Goal: Task Accomplishment & Management: Manage account settings

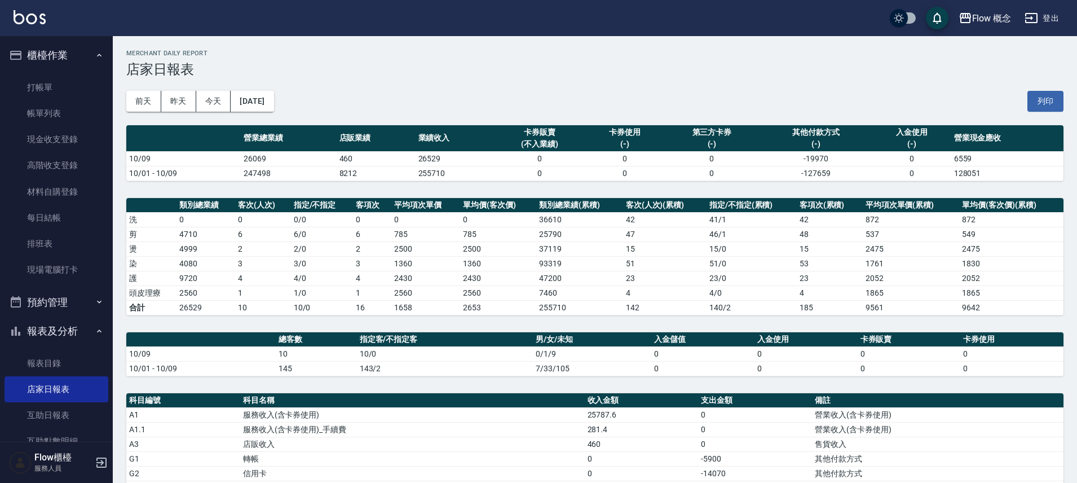
scroll to position [206, 0]
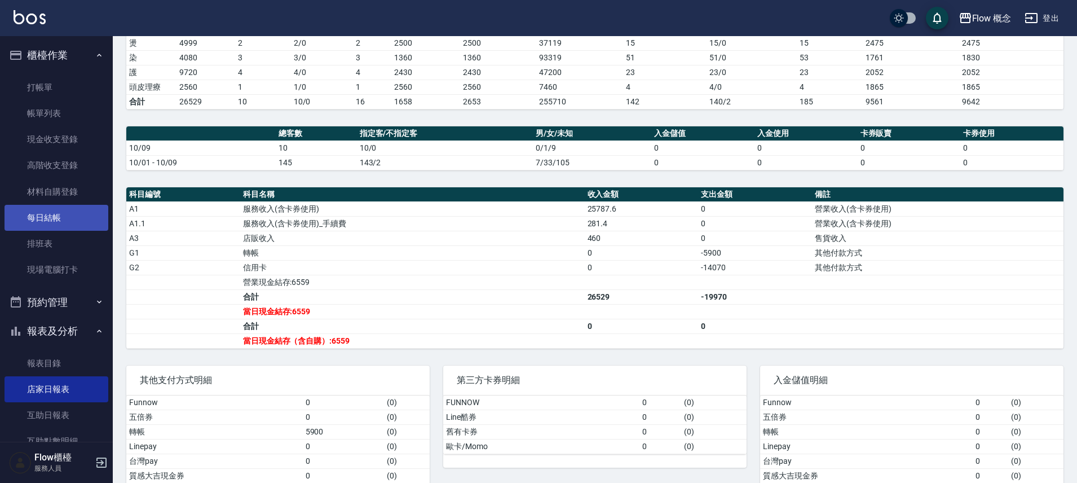
click at [89, 210] on link "每日結帳" at bounding box center [57, 218] width 104 height 26
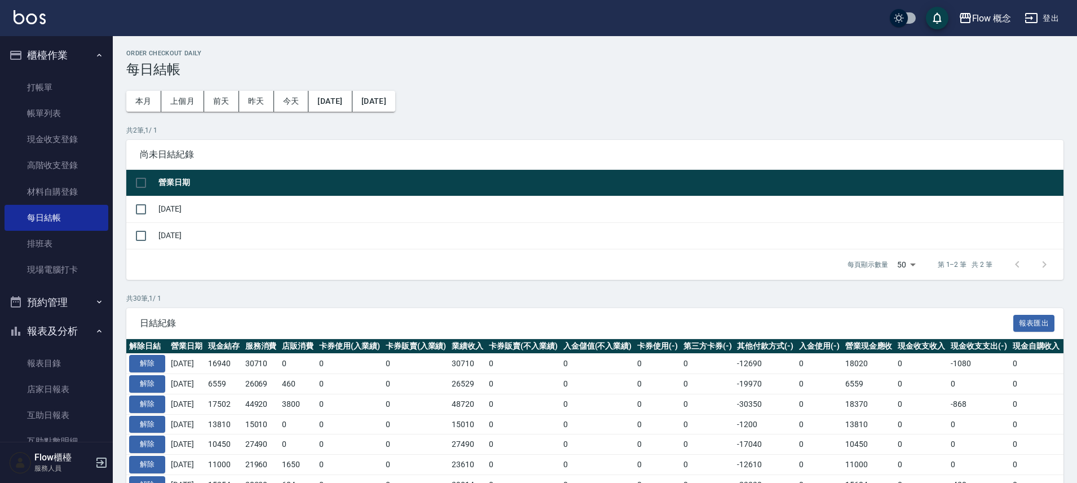
click at [147, 209] on input "checkbox" at bounding box center [141, 209] width 24 height 24
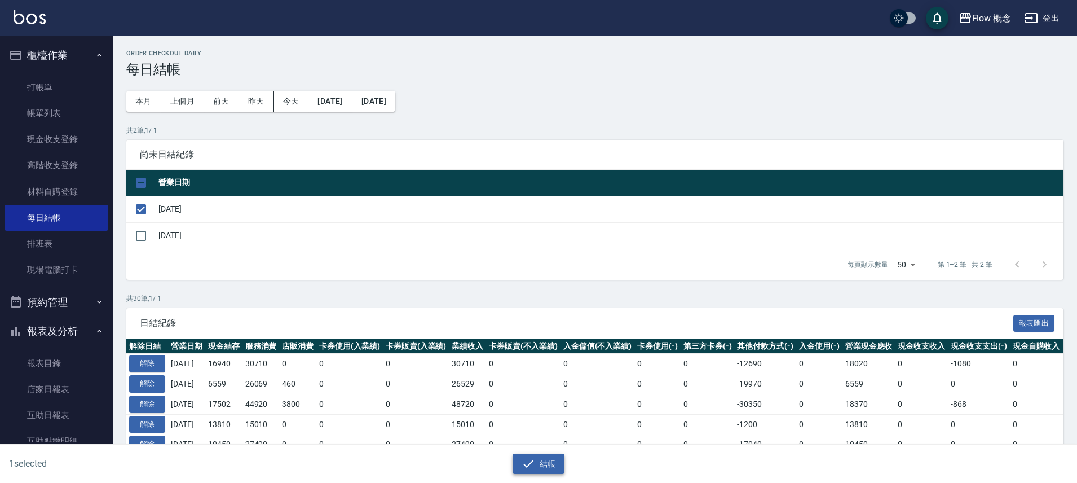
click at [547, 463] on button "結帳" at bounding box center [539, 464] width 52 height 21
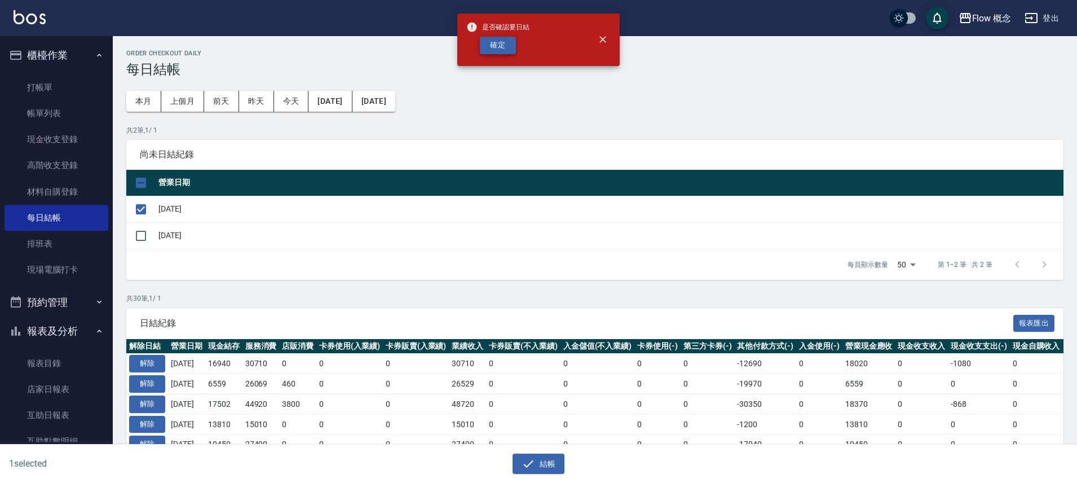
click at [498, 44] on button "確定" at bounding box center [498, 45] width 36 height 17
checkbox input "false"
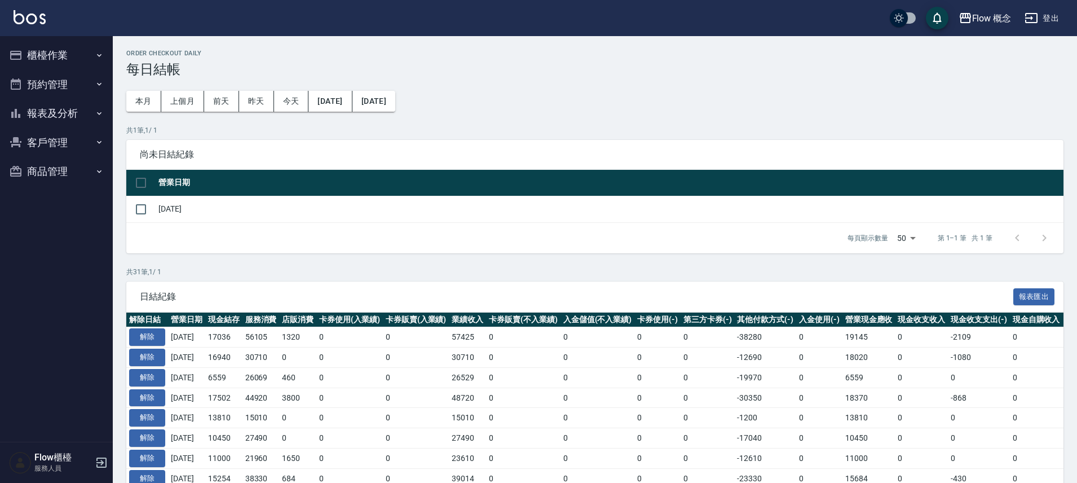
click at [81, 59] on button "櫃檯作業" at bounding box center [57, 55] width 104 height 29
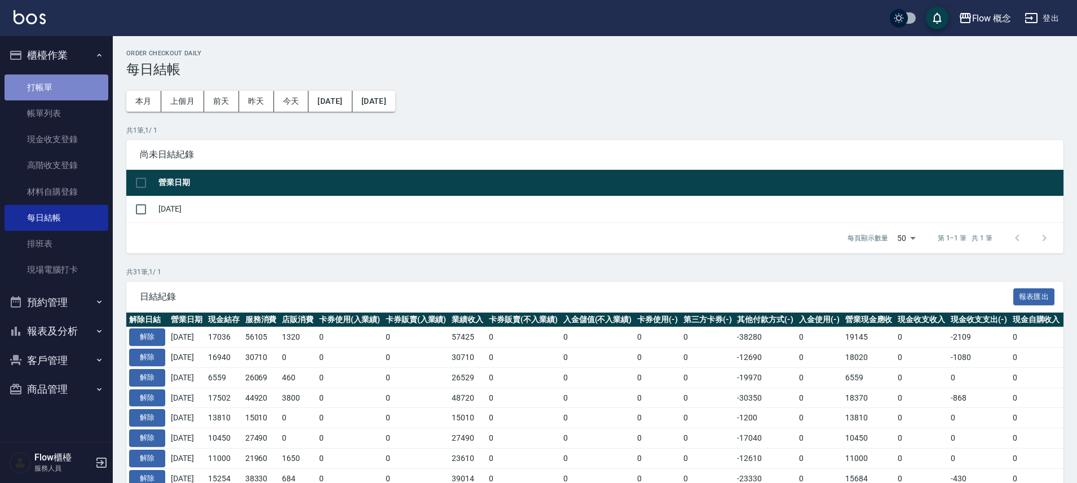
click at [73, 89] on link "打帳單" at bounding box center [57, 87] width 104 height 26
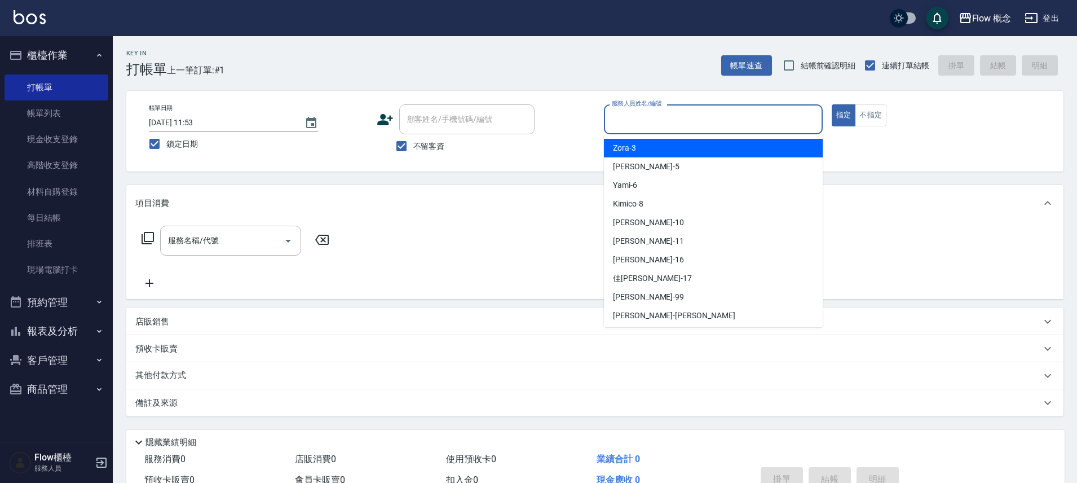
click at [636, 116] on input "服務人員姓名/編號" at bounding box center [713, 119] width 209 height 20
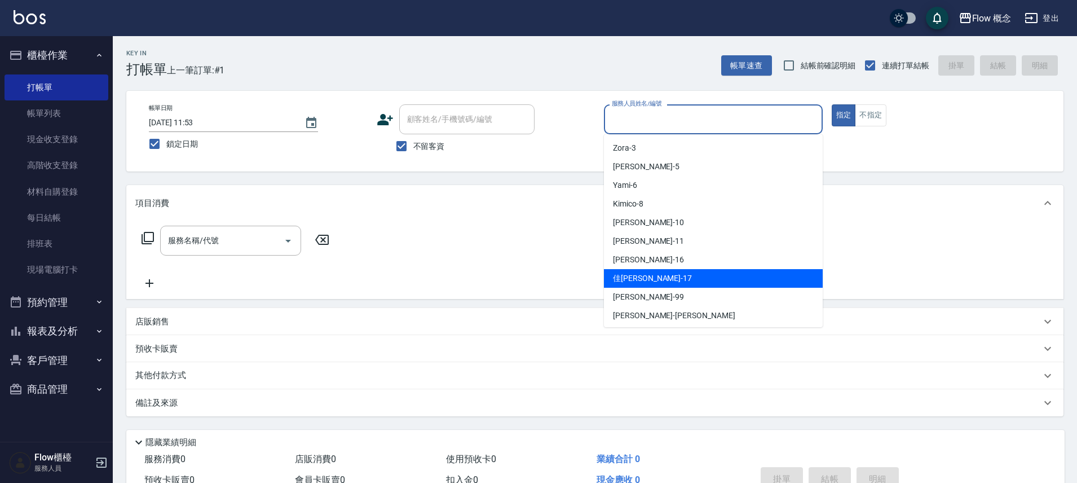
scroll to position [2, 0]
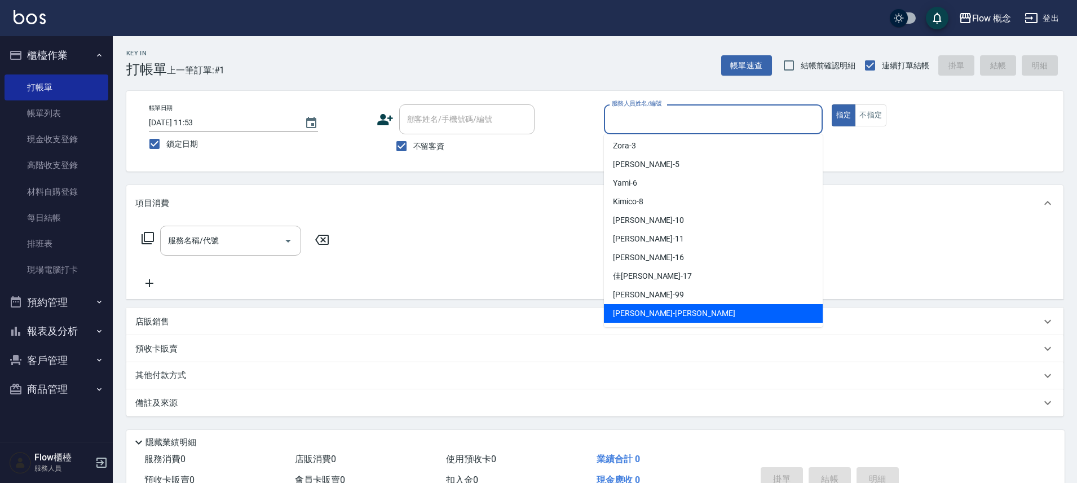
click at [652, 304] on div "[PERSON_NAME] -[PERSON_NAME]" at bounding box center [713, 313] width 219 height 19
type input "[PERSON_NAME]"
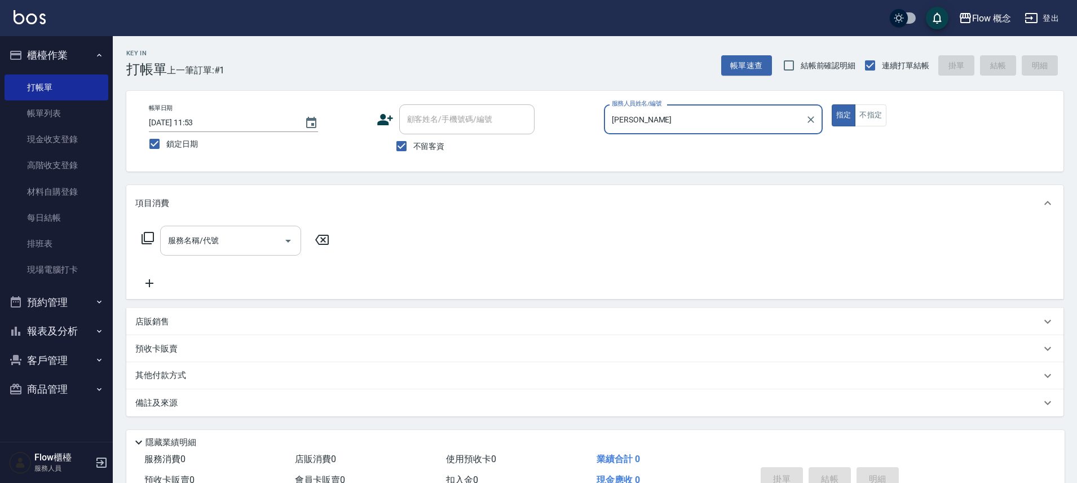
click at [235, 241] on input "服務名稱/代號" at bounding box center [222, 241] width 114 height 20
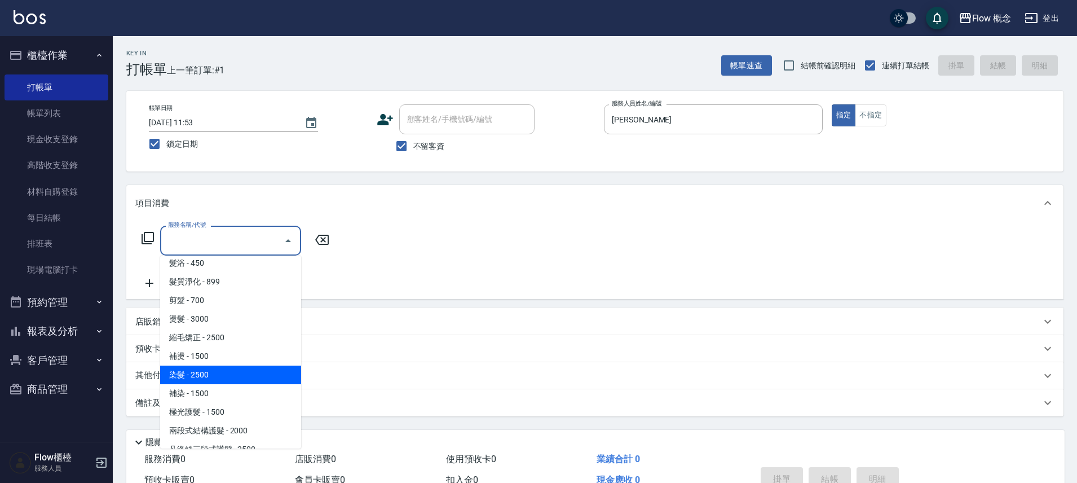
scroll to position [0, 0]
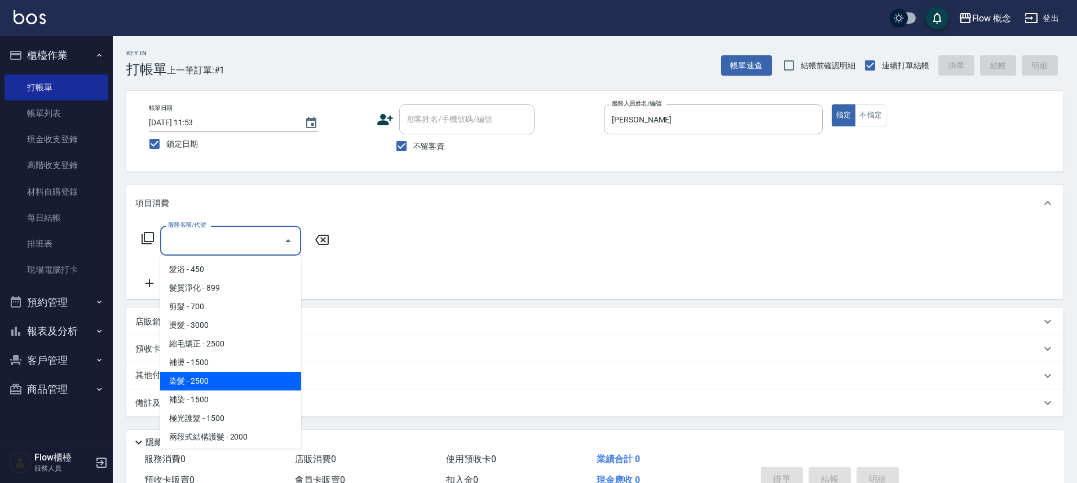
click at [209, 378] on span "染髮 - 2500" at bounding box center [230, 381] width 141 height 19
type input "染髮(401)"
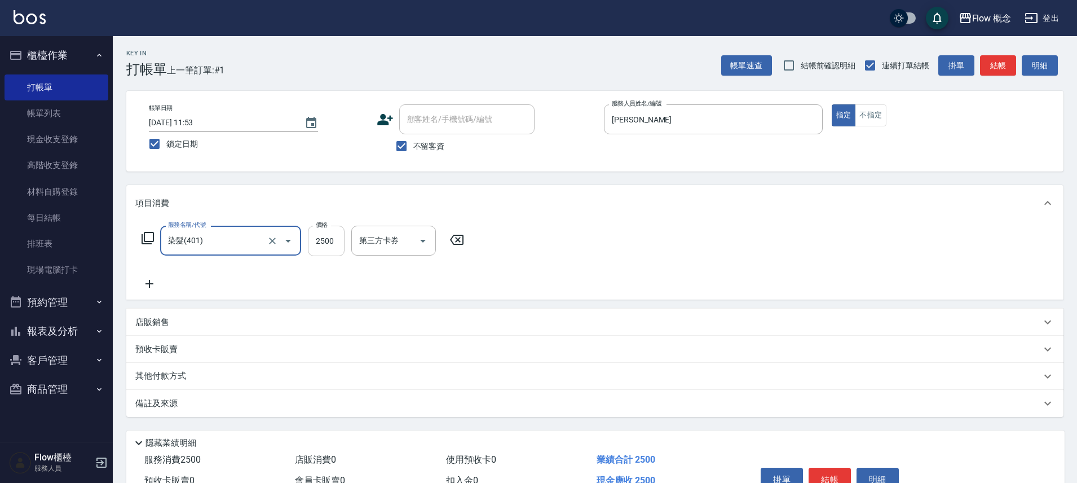
click at [326, 248] on input "2500" at bounding box center [326, 241] width 37 height 30
click at [146, 290] on div "服務名稱/代號 染髮(401) 服務名稱/代號 價格 2500 價格 洗-1 洗-1 技術協助-1 技術協助-1 第三方卡券 第三方卡券" at bounding box center [594, 260] width 937 height 78
click at [156, 284] on icon at bounding box center [149, 284] width 28 height 14
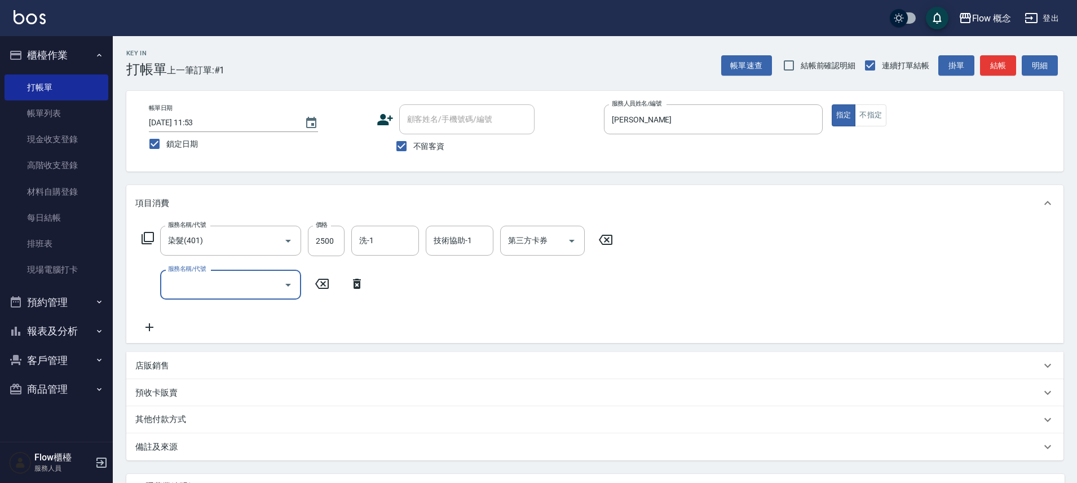
click at [186, 282] on input "服務名稱/代號" at bounding box center [222, 285] width 114 height 20
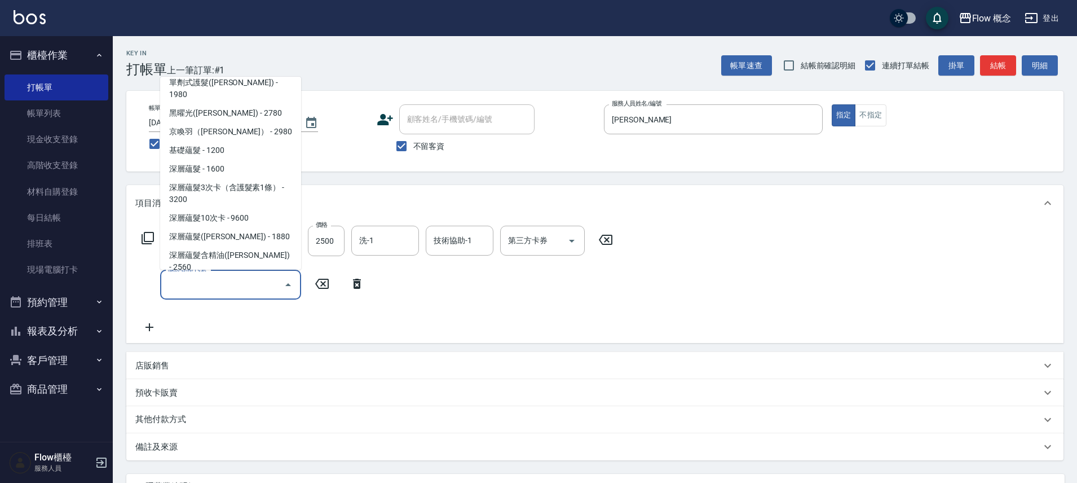
scroll to position [510, 0]
click at [250, 103] on span "黑曜光([PERSON_NAME]) - 2780" at bounding box center [230, 112] width 141 height 19
type input "黑曜光([PERSON_NAME])(520)"
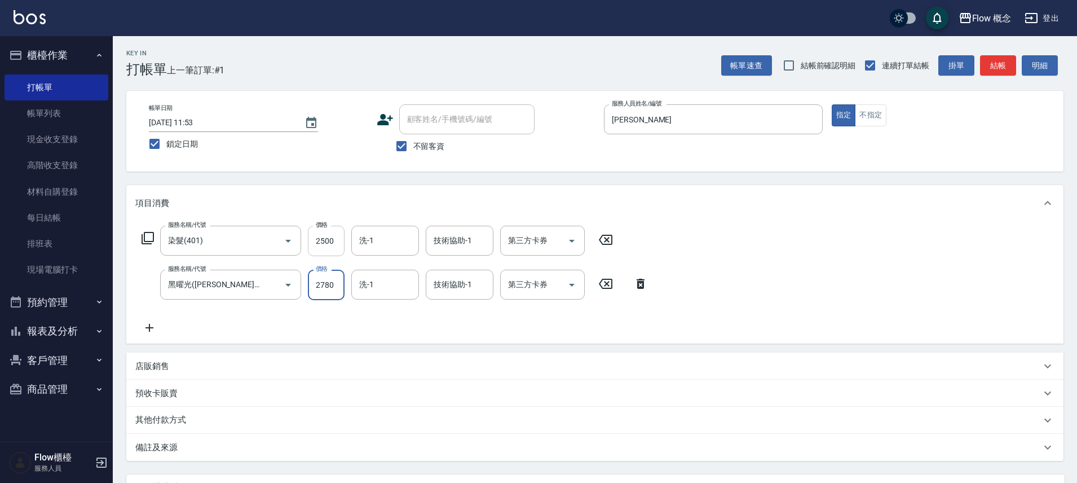
click at [329, 244] on input "2500" at bounding box center [326, 241] width 37 height 30
click at [324, 241] on input "1590" at bounding box center [326, 241] width 37 height 30
type input "1690"
click at [148, 324] on icon at bounding box center [149, 328] width 28 height 14
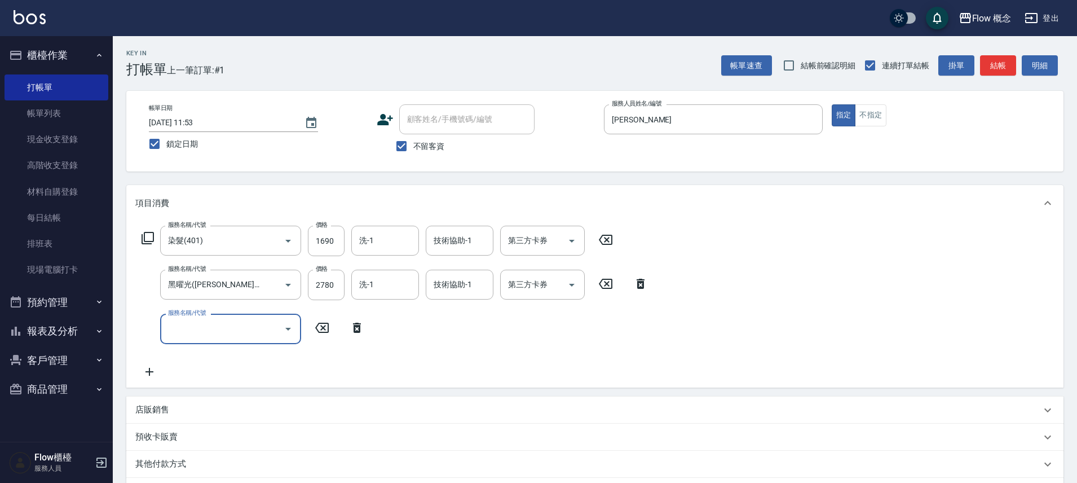
click at [183, 318] on div "服務名稱/代號" at bounding box center [230, 329] width 141 height 30
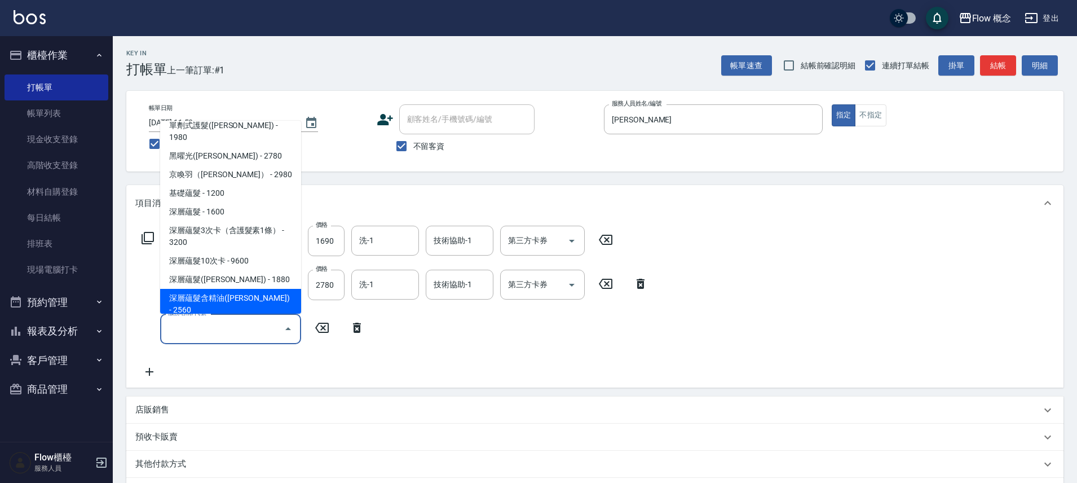
click at [224, 289] on span "深層蘊髮含精油([PERSON_NAME]) - 2560" at bounding box center [230, 304] width 141 height 30
type input "深層蘊髮含精油([PERSON_NAME])(606)"
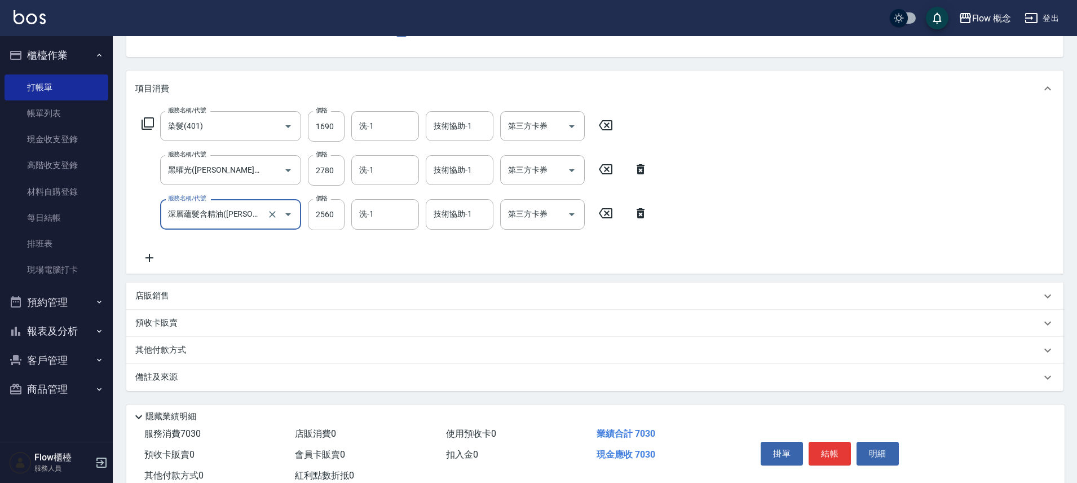
scroll to position [150, 0]
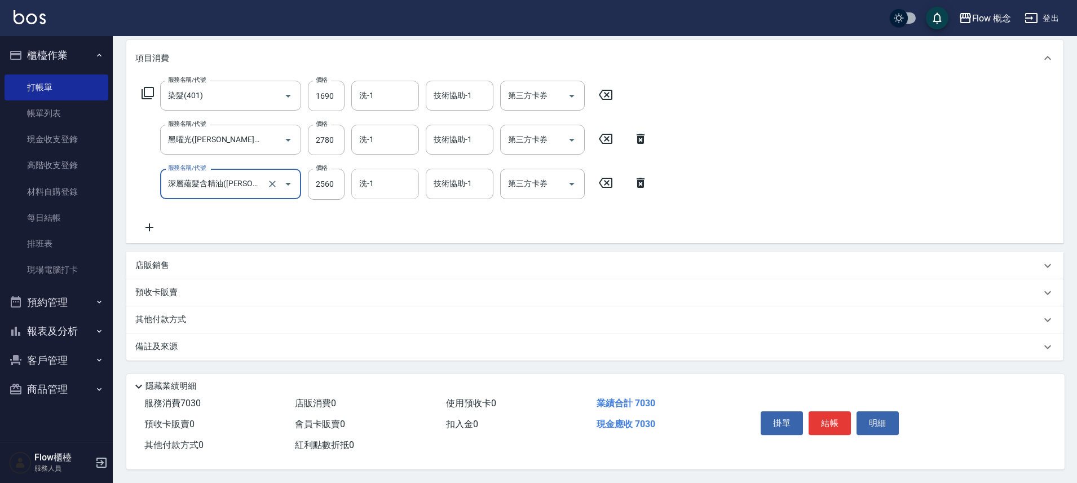
click at [381, 188] on input "洗-1" at bounding box center [385, 184] width 58 height 20
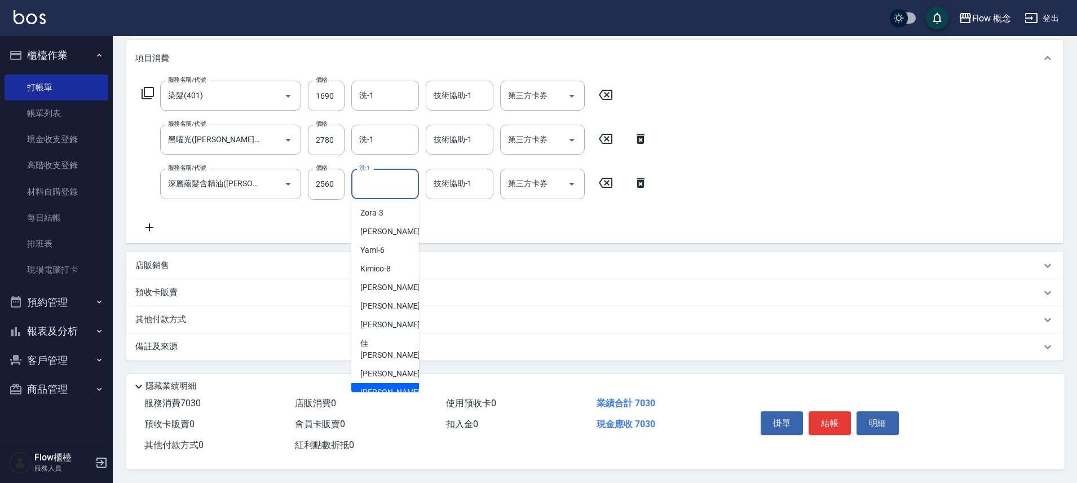
click at [377, 386] on span "[PERSON_NAME] -[PERSON_NAME]" at bounding box center [391, 398] width 62 height 24
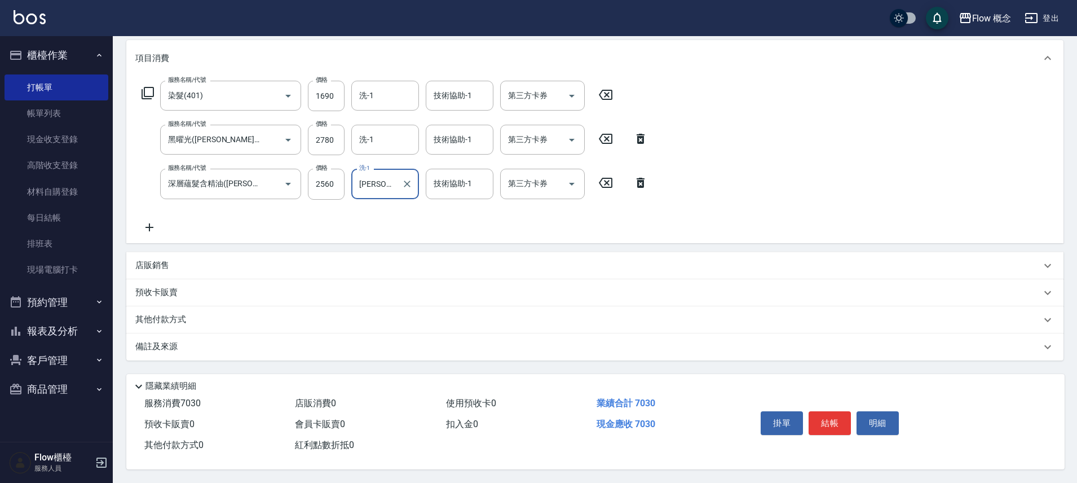
click at [390, 179] on input "[PERSON_NAME]" at bounding box center [376, 184] width 41 height 20
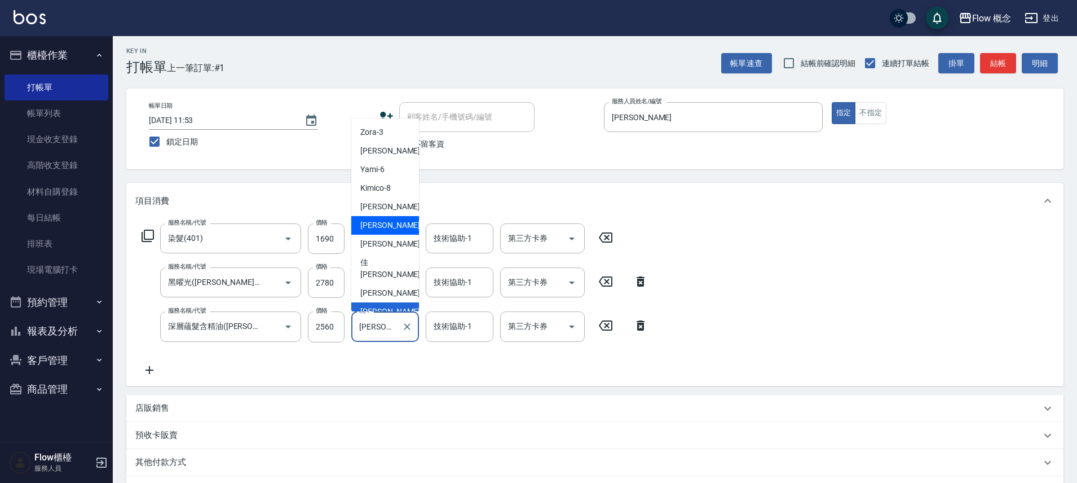
scroll to position [0, 0]
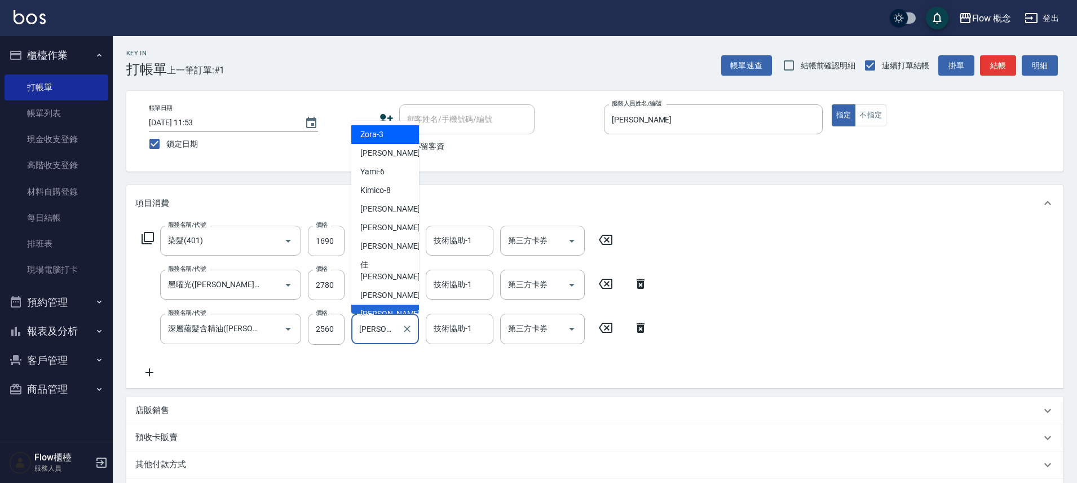
click at [377, 140] on div "Zora -3" at bounding box center [385, 134] width 68 height 19
type input "Zora-3"
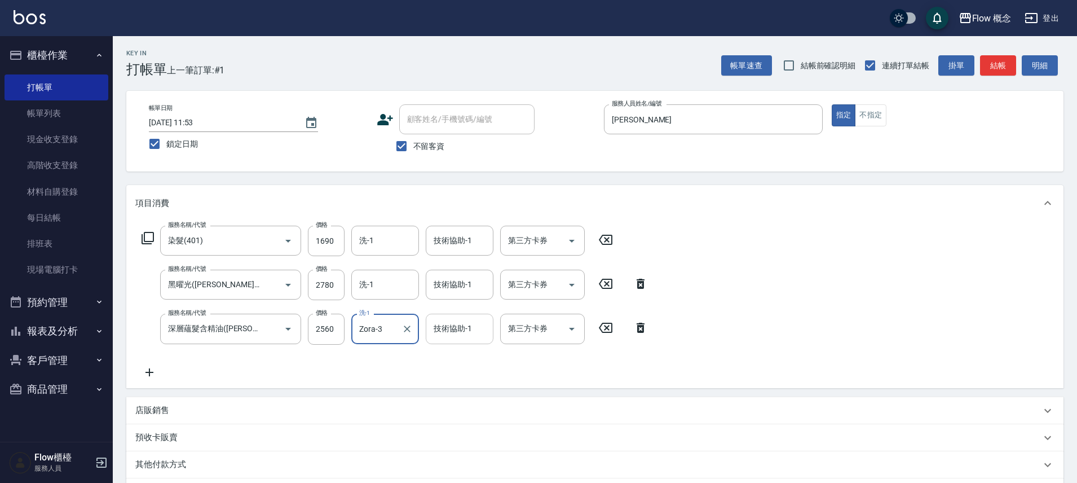
click at [451, 326] on div "技術協助-1 技術協助-1" at bounding box center [460, 329] width 68 height 30
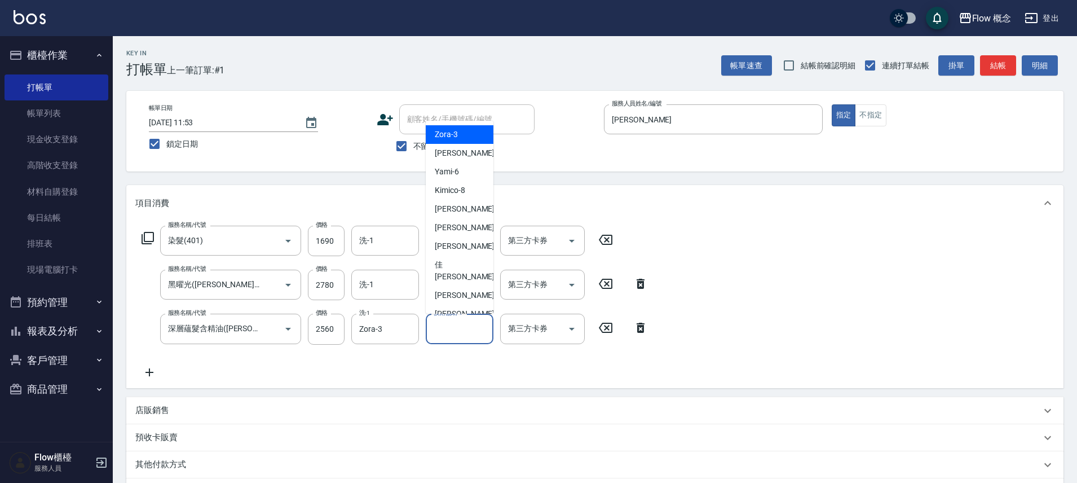
click at [440, 138] on span "Zora -3" at bounding box center [446, 135] width 23 height 12
type input "Zora-3"
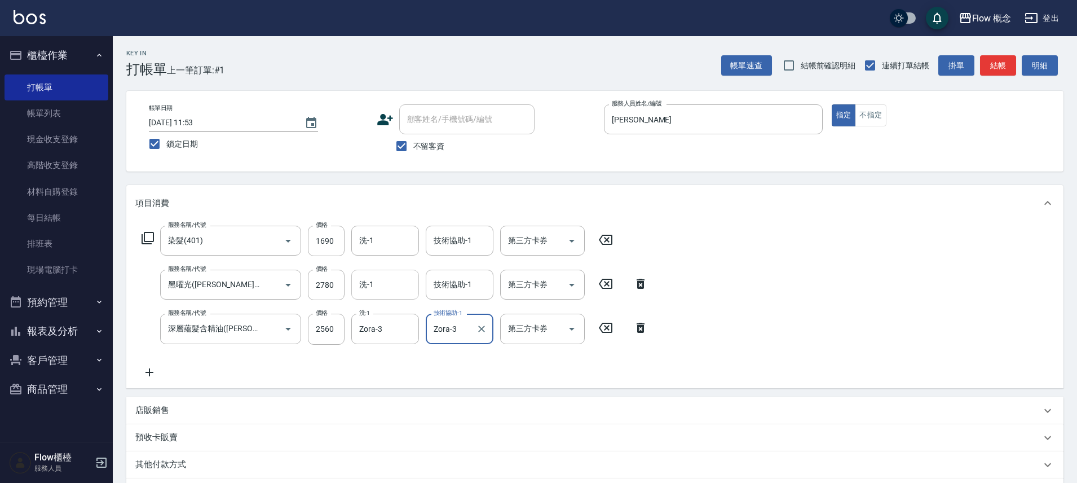
click at [384, 280] on input "洗-1" at bounding box center [385, 285] width 58 height 20
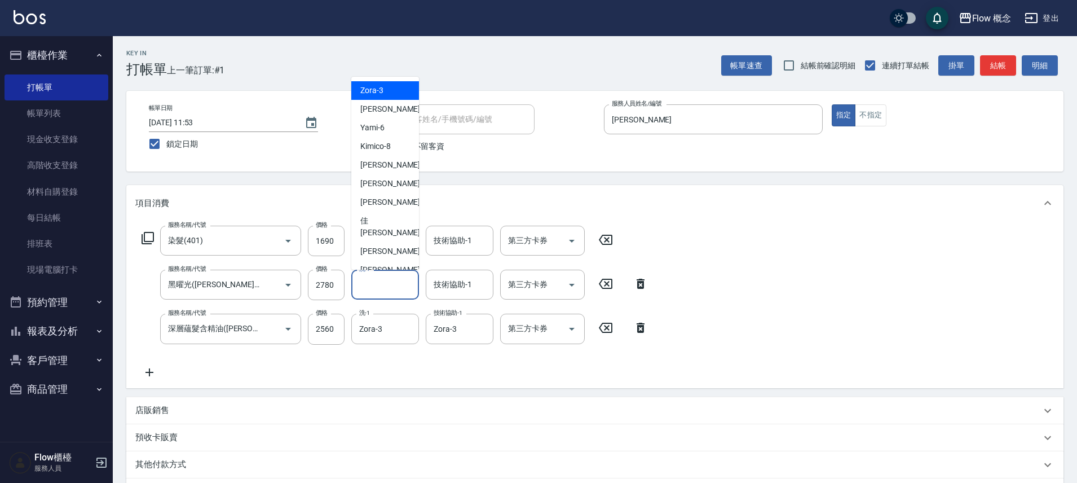
click at [381, 94] on span "Zora -3" at bounding box center [371, 91] width 23 height 12
type input "Zora-3"
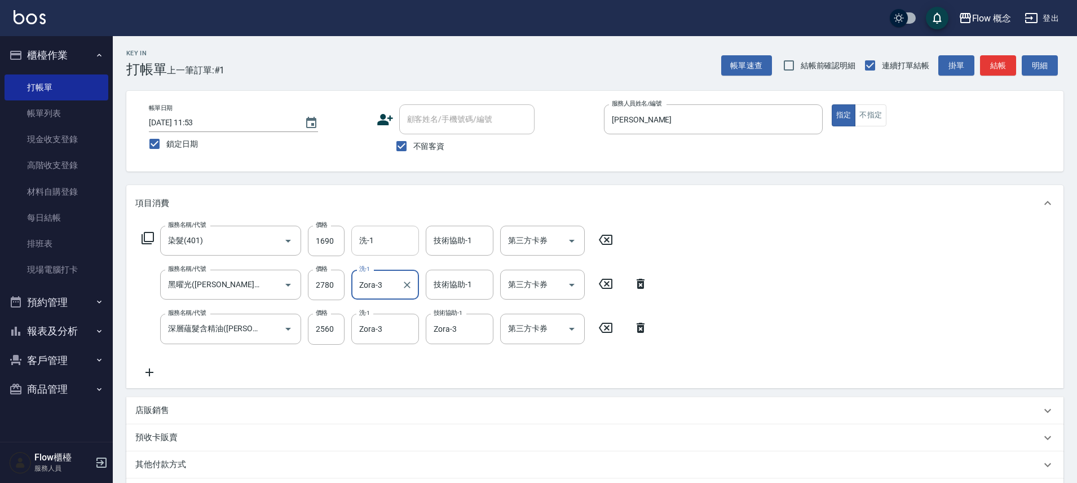
click at [390, 235] on input "洗-1" at bounding box center [385, 241] width 58 height 20
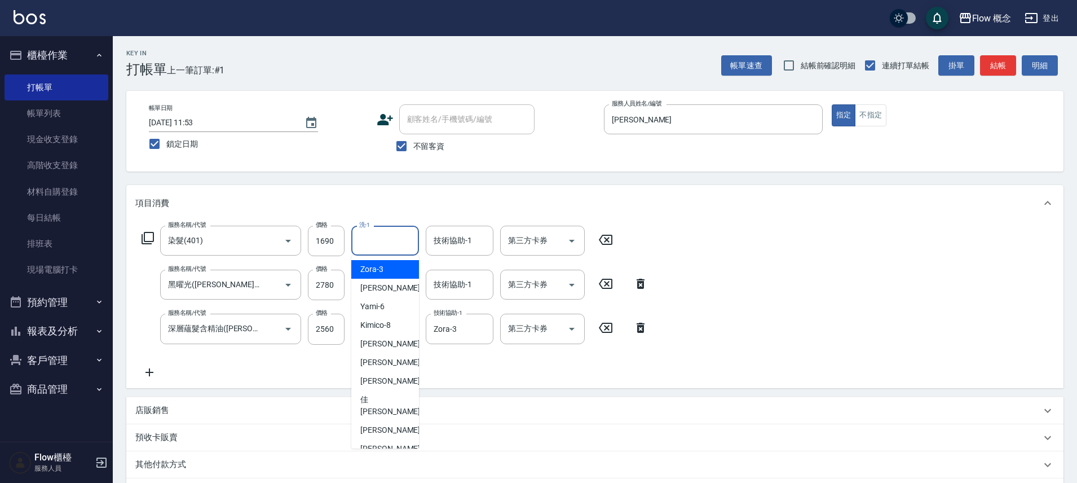
click at [384, 270] on div "Zora -3" at bounding box center [385, 269] width 68 height 19
type input "Zora-3"
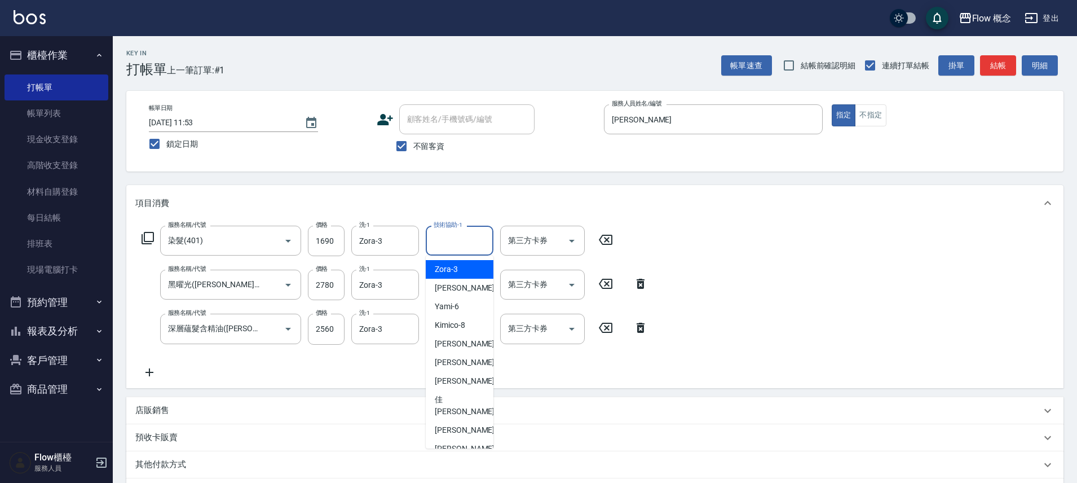
click at [446, 241] on input "技術協助-1" at bounding box center [460, 241] width 58 height 20
click at [447, 266] on span "Zora -3" at bounding box center [446, 269] width 23 height 12
type input "Zora-3"
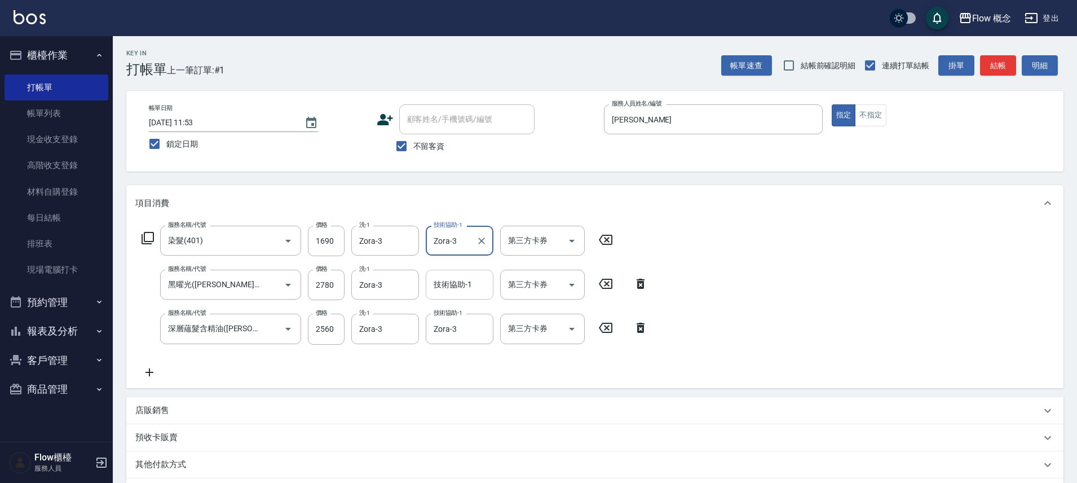
click at [450, 283] on input "技術協助-1" at bounding box center [460, 285] width 58 height 20
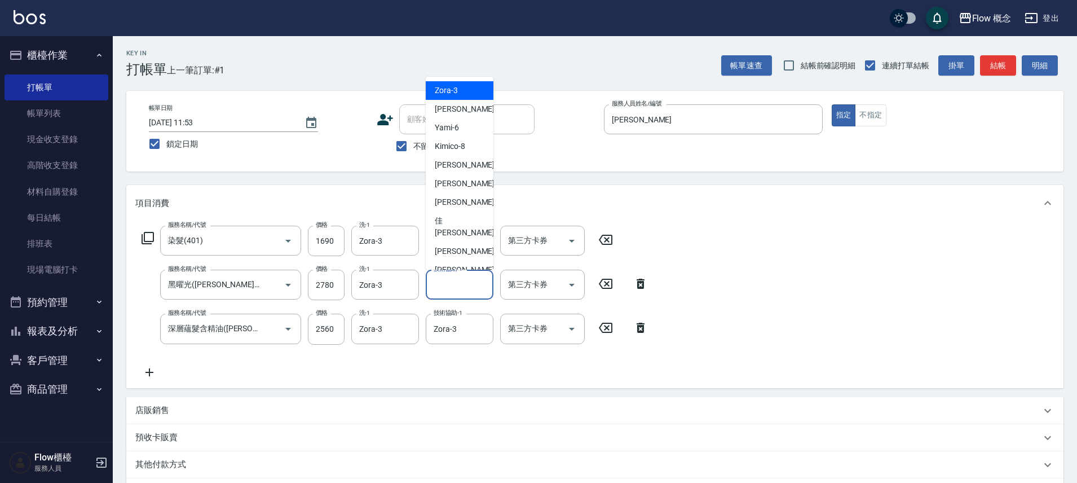
click at [449, 95] on span "Zora -3" at bounding box center [446, 91] width 23 height 12
type input "Zora-3"
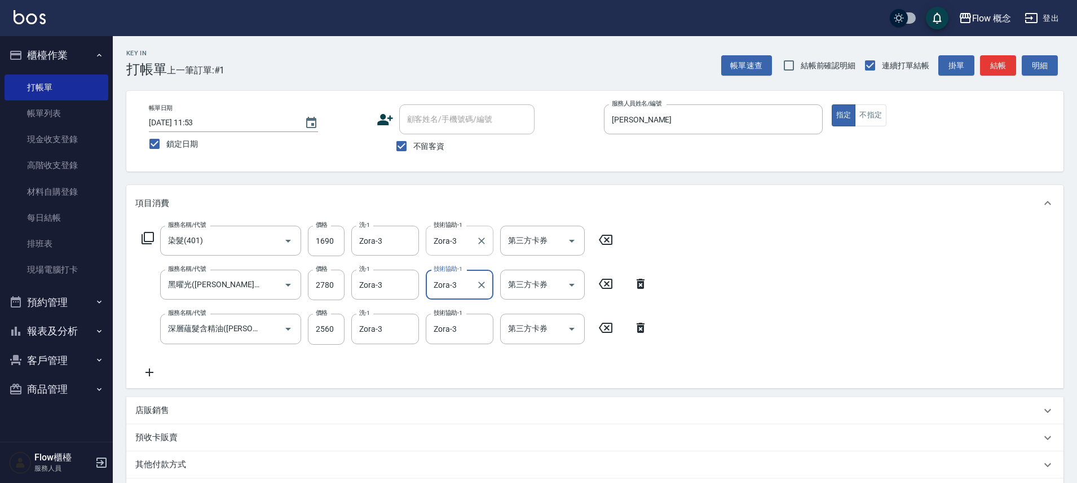
scroll to position [150, 0]
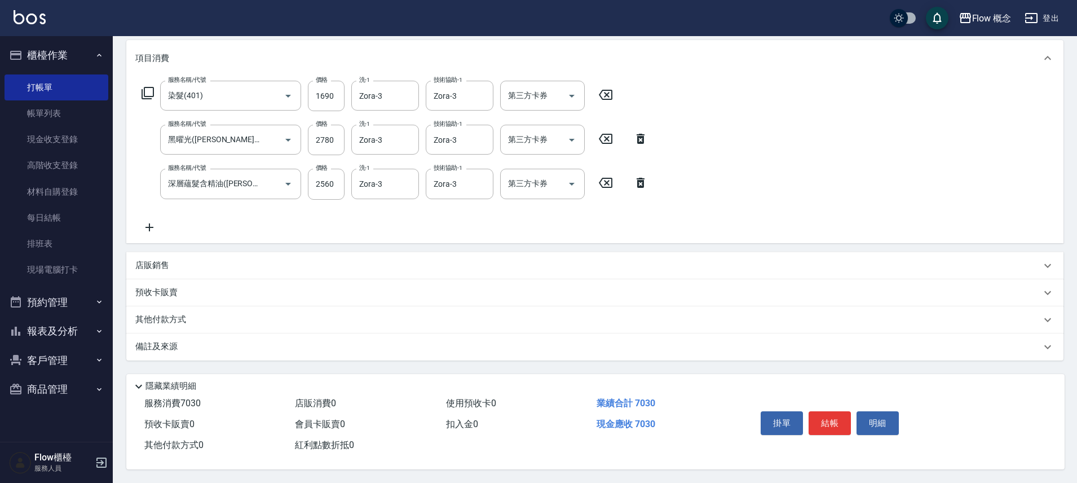
drag, startPoint x: 230, startPoint y: 340, endPoint x: 347, endPoint y: 374, distance: 121.6
click at [231, 341] on div "備註及來源" at bounding box center [588, 347] width 906 height 12
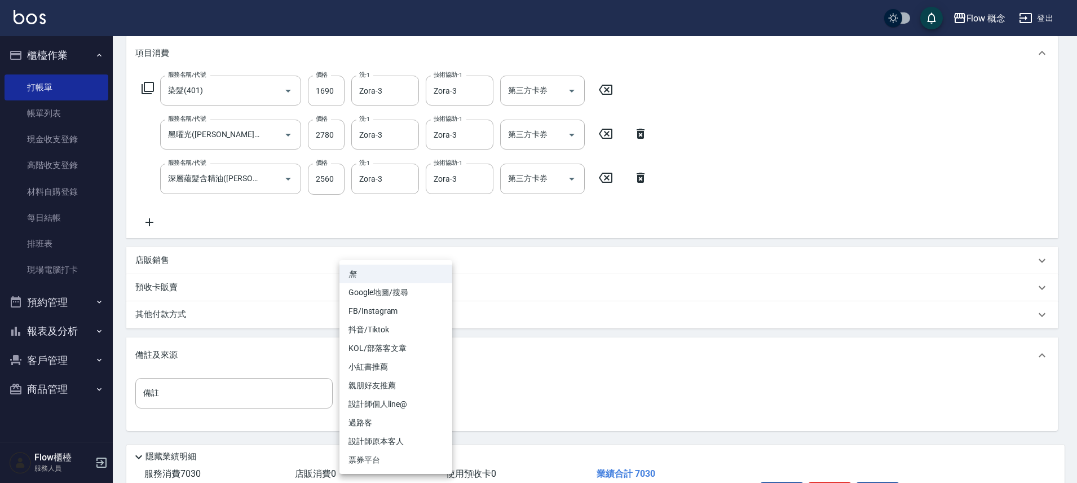
click at [350, 380] on body "Flow 概念 登出 櫃檯作業 打帳單 帳單列表 現金收支登錄 高階收支登錄 材料自購登錄 每日結帳 排班表 現場電腦打卡 預約管理 預約管理 單日預約紀錄 …" at bounding box center [538, 201] width 1077 height 703
click at [376, 318] on li "FB/Instagram" at bounding box center [396, 311] width 113 height 19
type input "FB/Instagram"
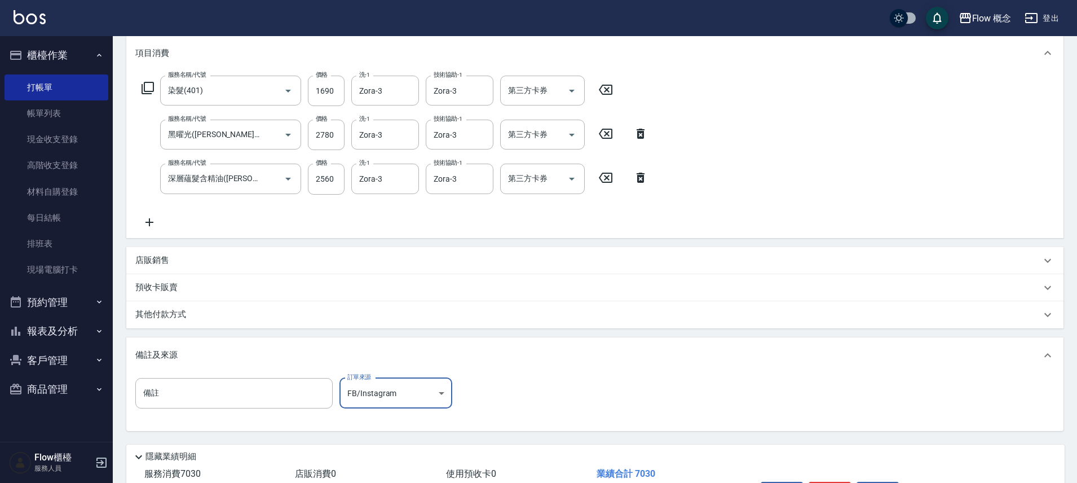
click at [254, 316] on div "其他付款方式" at bounding box center [588, 315] width 906 height 12
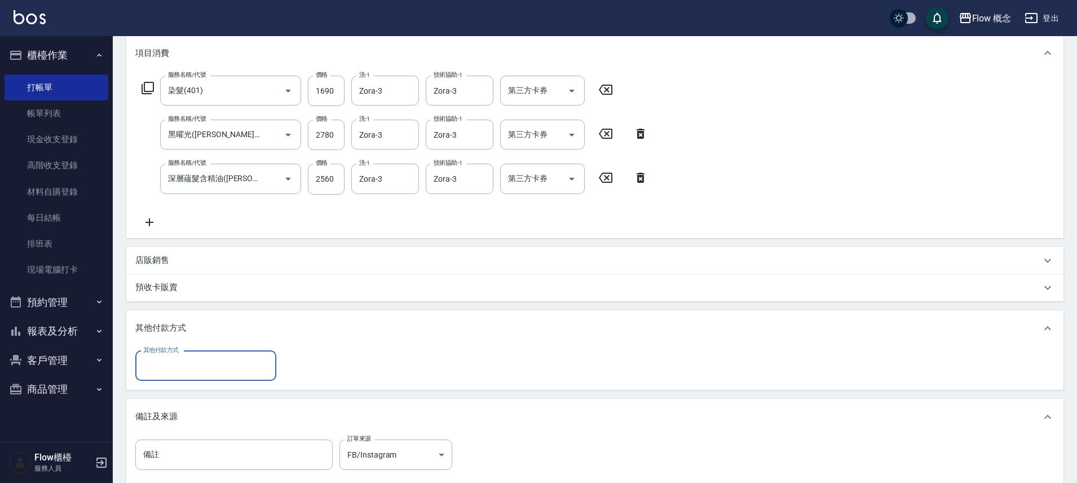
scroll to position [0, 0]
click at [166, 380] on div "其他付款方式" at bounding box center [205, 366] width 141 height 30
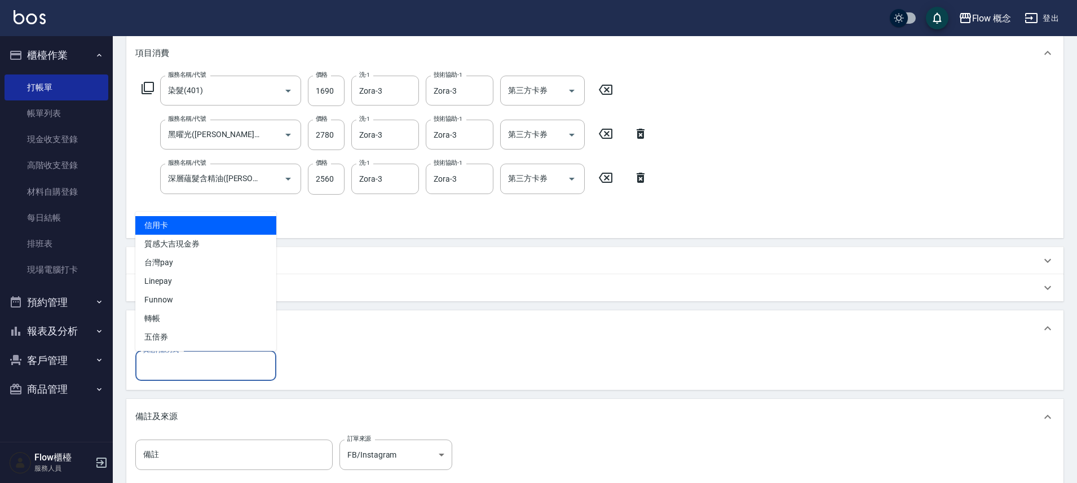
drag, startPoint x: 196, startPoint y: 222, endPoint x: 290, endPoint y: 296, distance: 120.1
click at [195, 222] on span "信用卡" at bounding box center [205, 225] width 141 height 19
type input "信用卡"
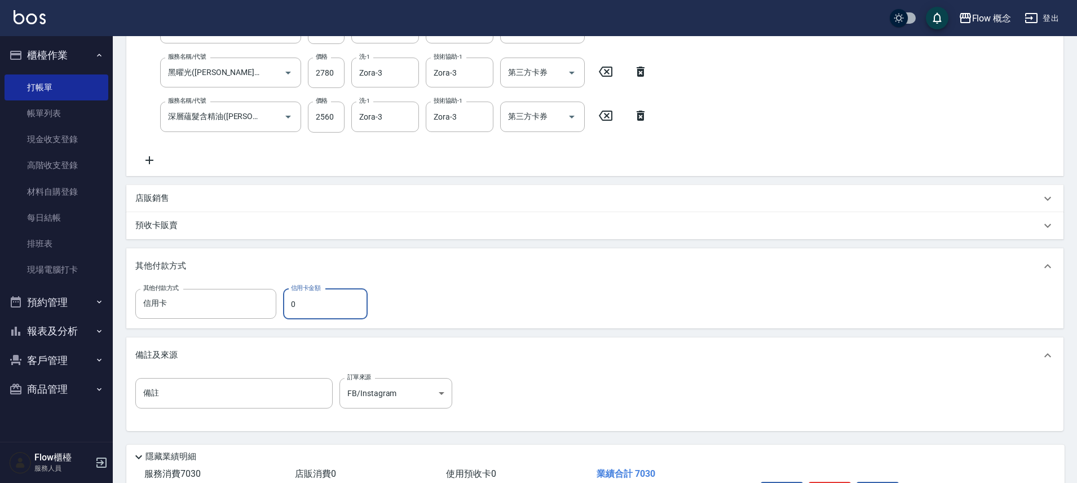
scroll to position [288, 0]
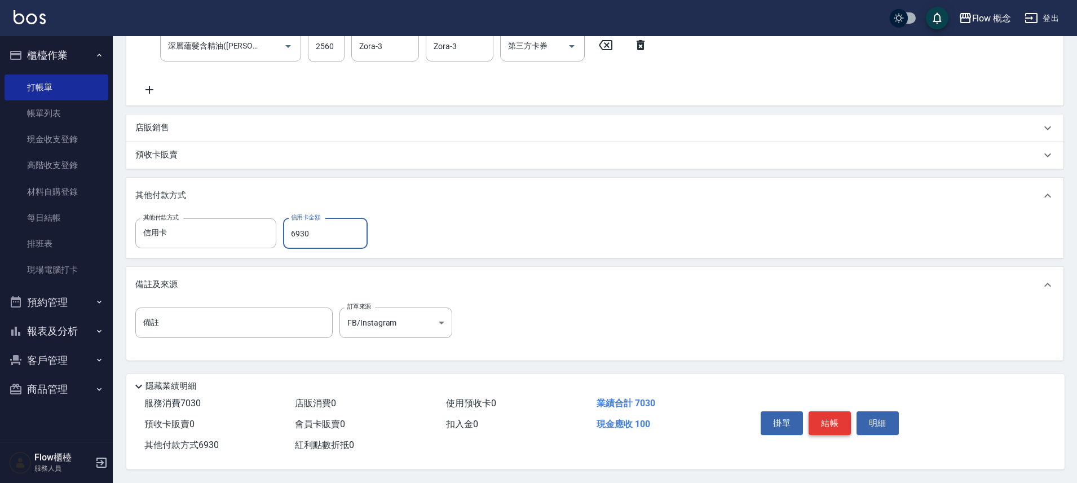
type input "6930"
click at [846, 428] on button "結帳" at bounding box center [830, 423] width 42 height 24
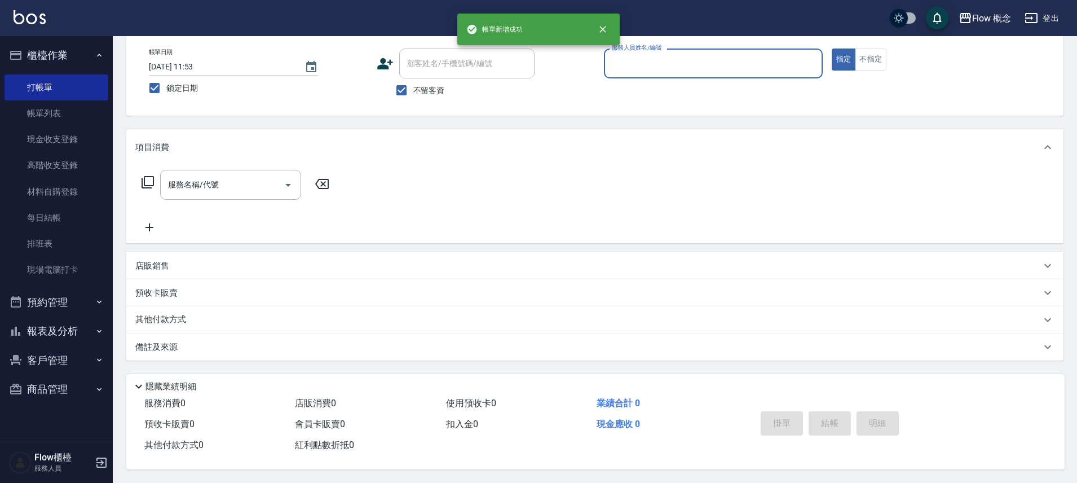
scroll to position [0, 0]
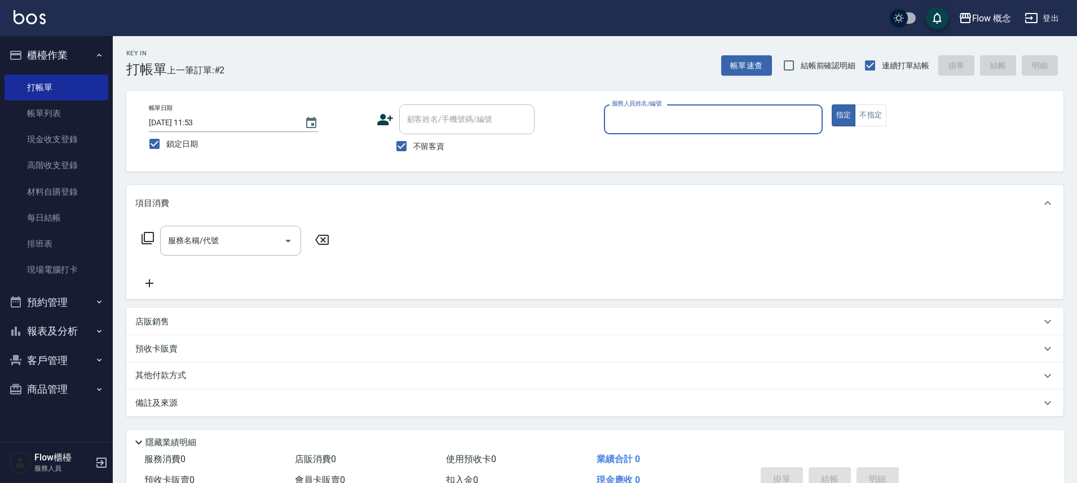
click at [639, 123] on input "服務人員姓名/編號" at bounding box center [713, 119] width 209 height 20
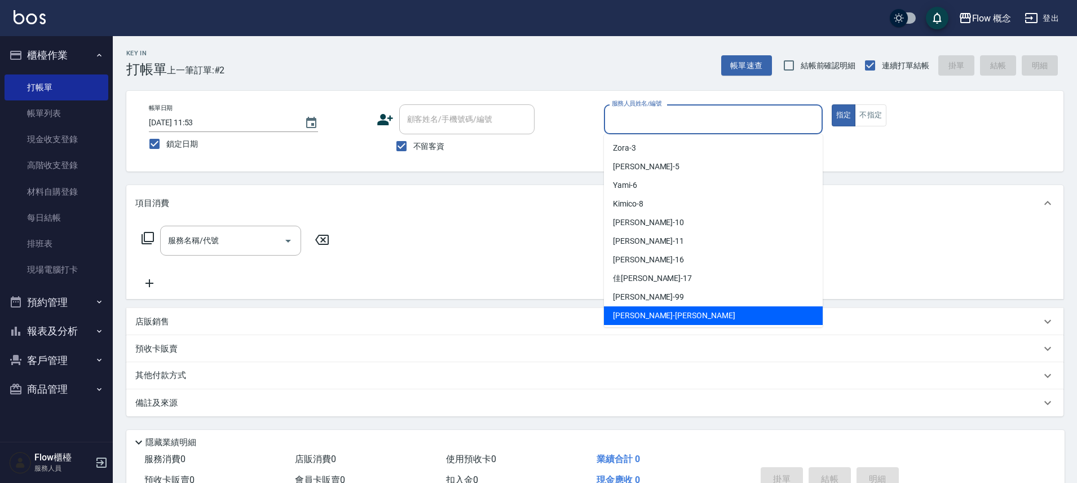
click at [644, 316] on span "[PERSON_NAME] -[PERSON_NAME]" at bounding box center [674, 316] width 122 height 12
type input "[PERSON_NAME]"
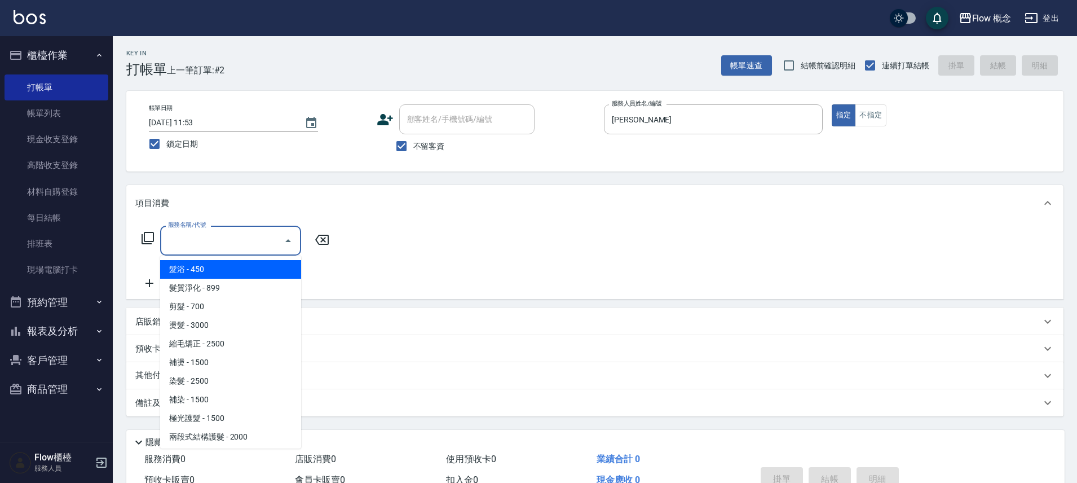
click at [253, 243] on input "服務名稱/代號" at bounding box center [222, 241] width 114 height 20
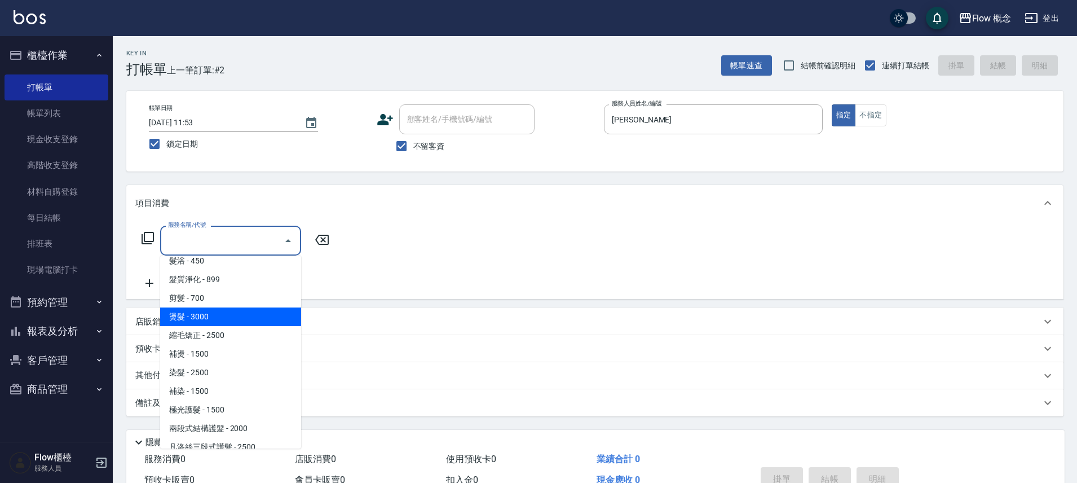
scroll to position [20, 0]
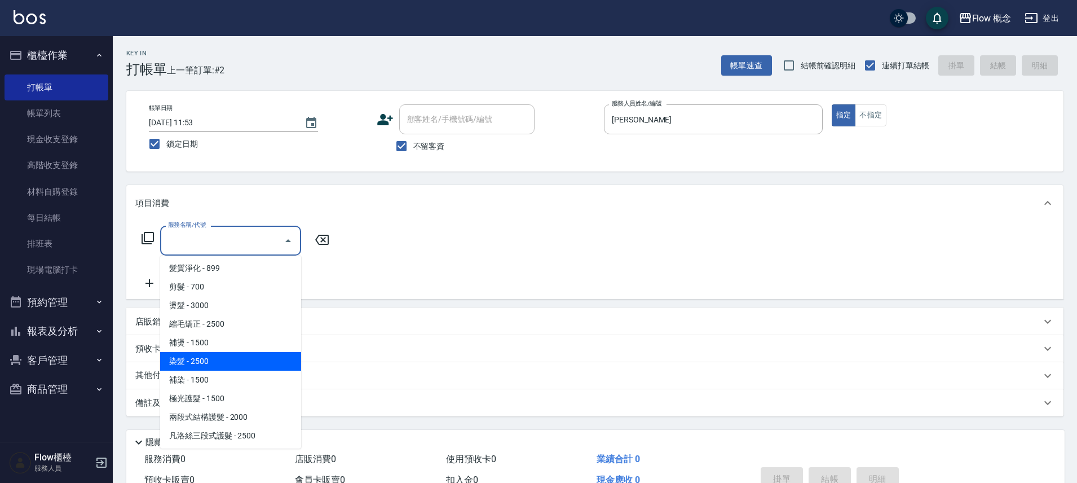
click at [214, 364] on span "染髮 - 2500" at bounding box center [230, 361] width 141 height 19
type input "染髮(401)"
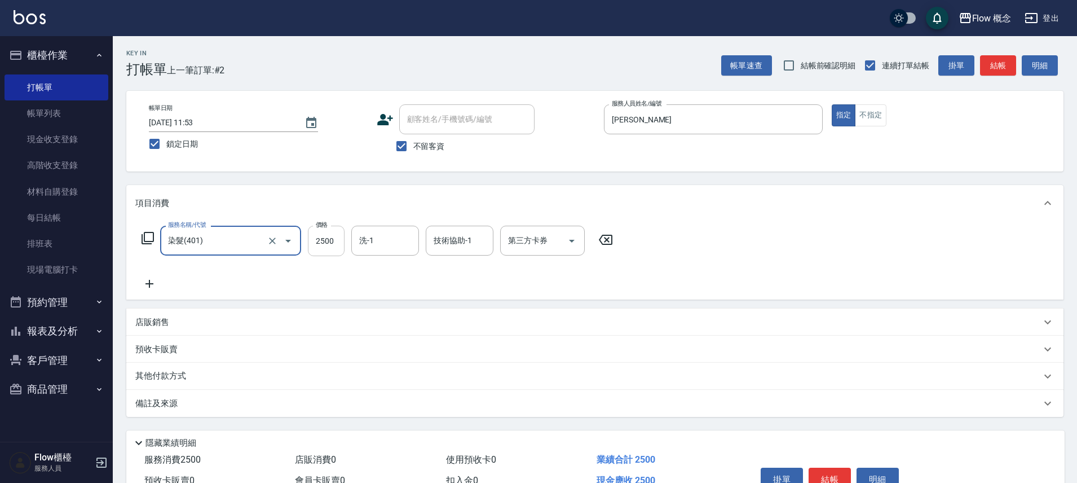
click at [342, 243] on input "2500" at bounding box center [326, 241] width 37 height 30
type input "1390"
click at [162, 286] on icon at bounding box center [149, 284] width 28 height 14
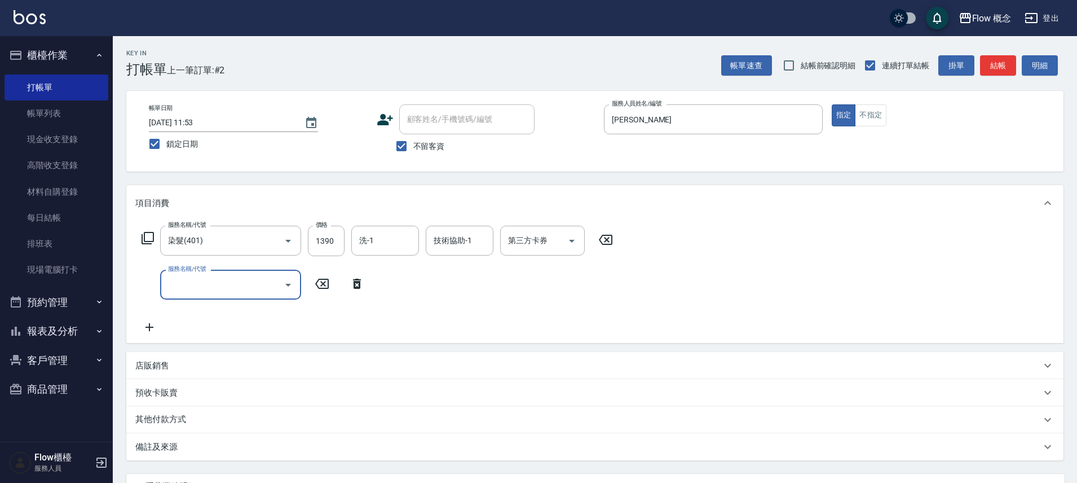
click at [178, 290] on input "服務名稱/代號" at bounding box center [222, 285] width 114 height 20
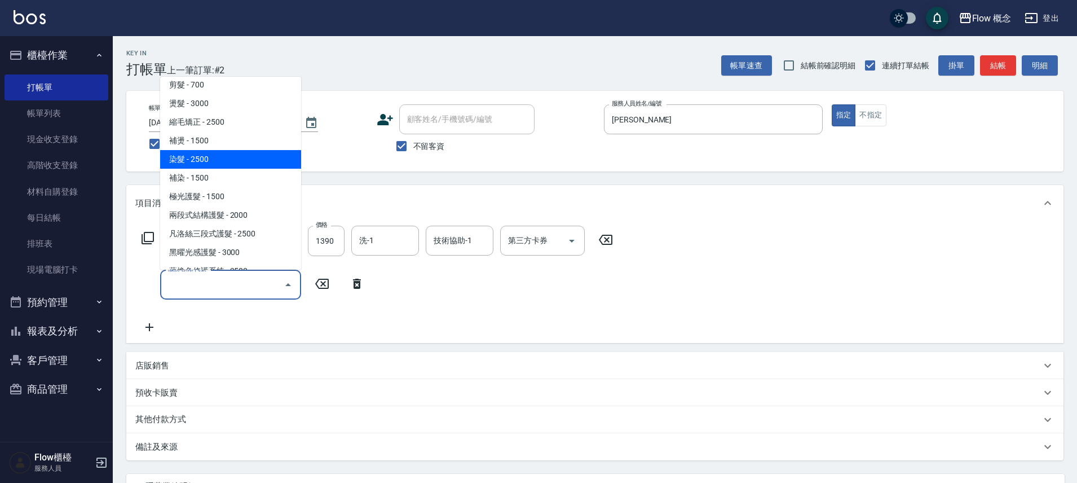
scroll to position [0, 0]
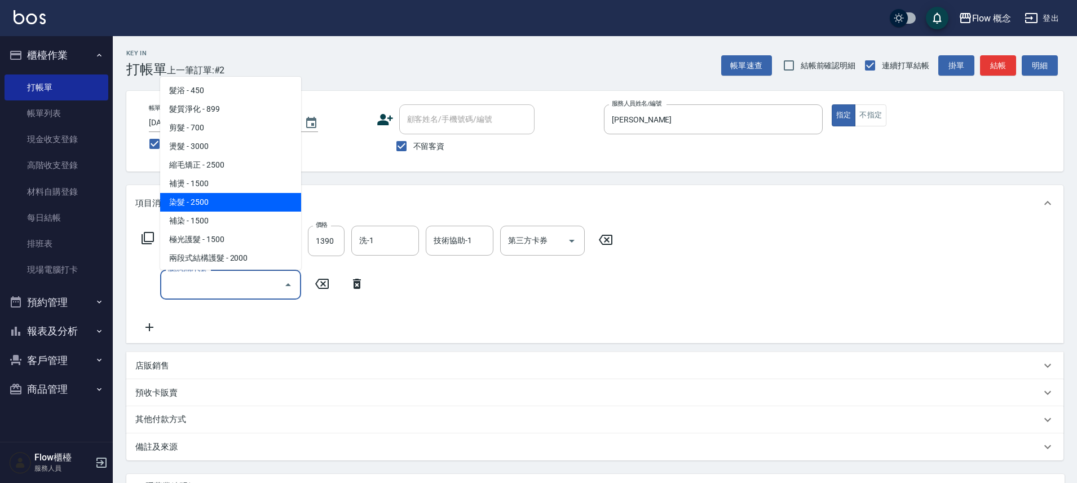
click at [205, 206] on span "染髮 - 2500" at bounding box center [230, 202] width 141 height 19
type input "染髮(401)"
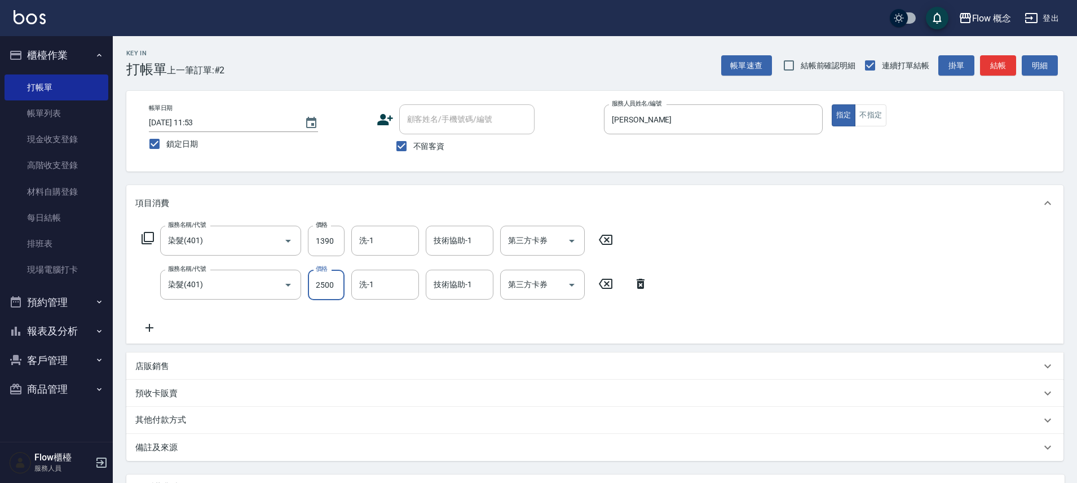
click at [319, 284] on input "2500" at bounding box center [326, 285] width 37 height 30
type input "2600"
click at [419, 308] on div "服務名稱/代號 染髮(401) 服務名稱/代號 價格 1390 價格 洗-1 洗-1 技術協助-1 技術協助-1 第三方卡券 第三方卡券 服務名稱/代號 染髮…" at bounding box center [395, 280] width 520 height 109
click at [389, 281] on input "洗-1" at bounding box center [385, 285] width 58 height 20
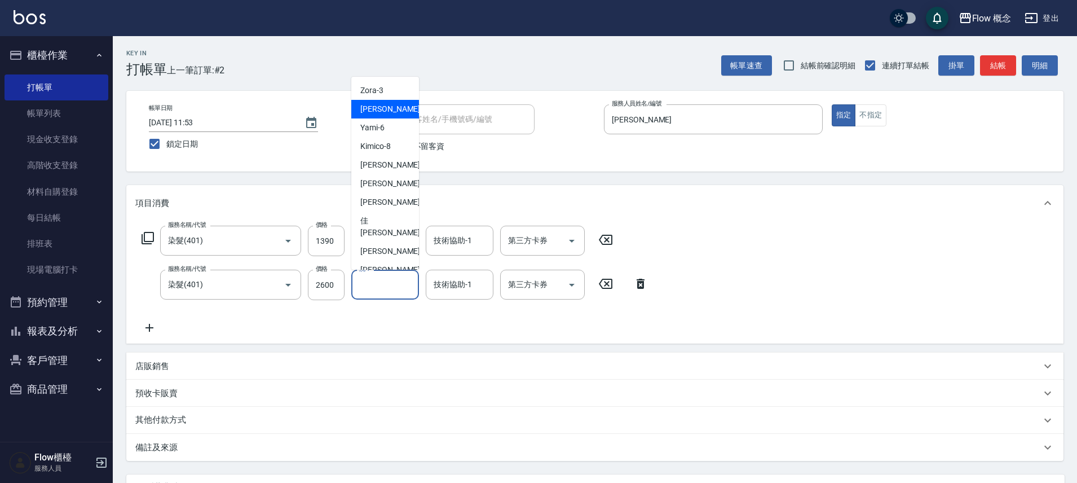
click at [384, 93] on div "Zora -3" at bounding box center [385, 90] width 68 height 19
type input "Zora-3"
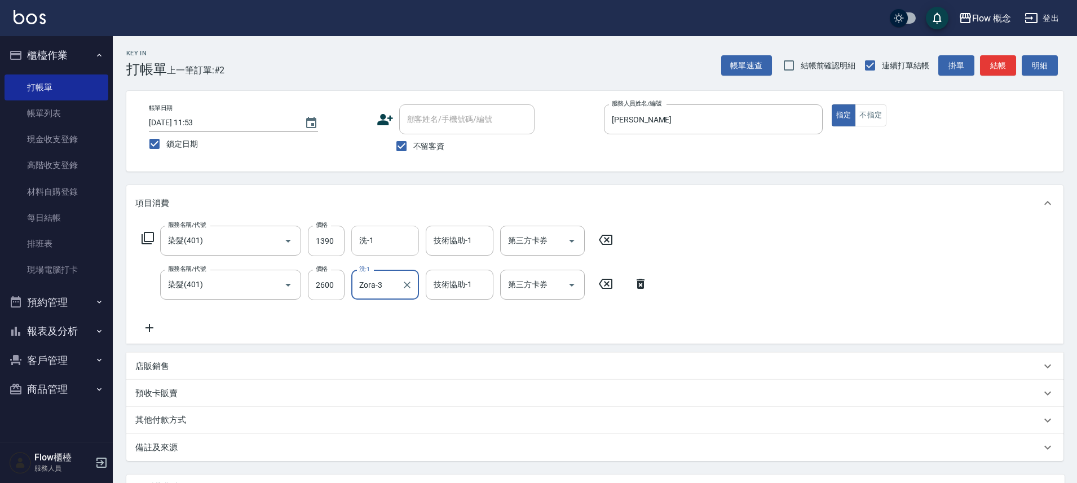
click at [399, 228] on div "洗-1" at bounding box center [385, 241] width 68 height 30
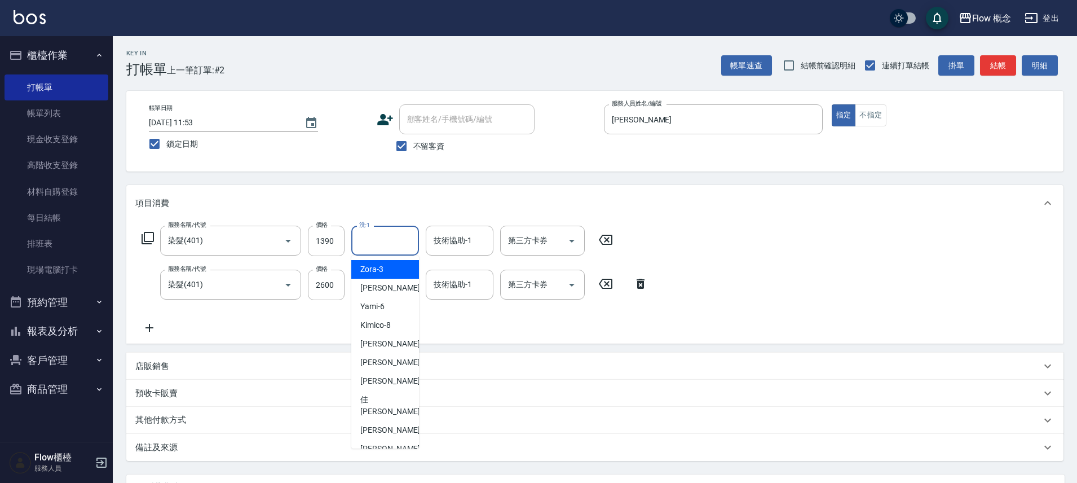
click at [391, 269] on div "Zora -3" at bounding box center [385, 269] width 68 height 19
type input "Zora-3"
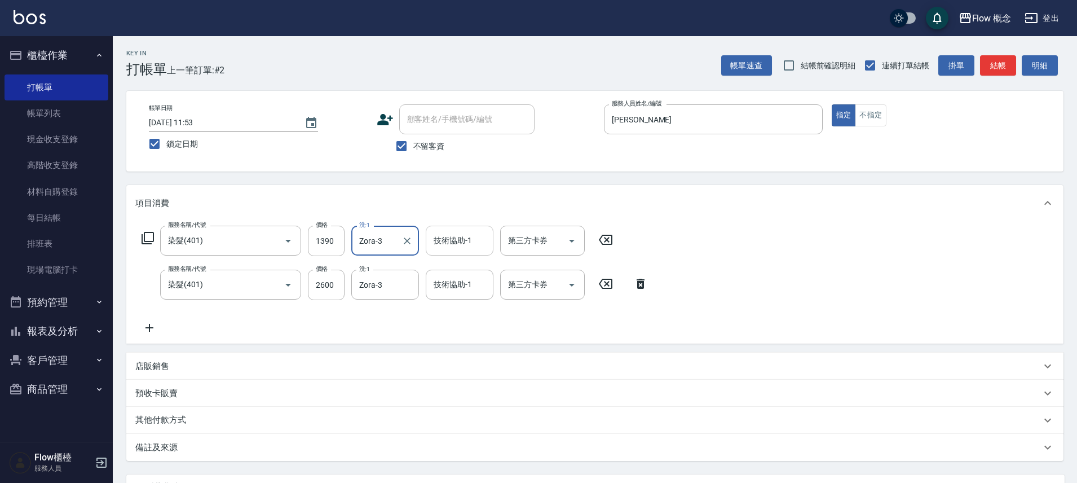
click at [450, 251] on div "技術協助-1" at bounding box center [460, 241] width 68 height 30
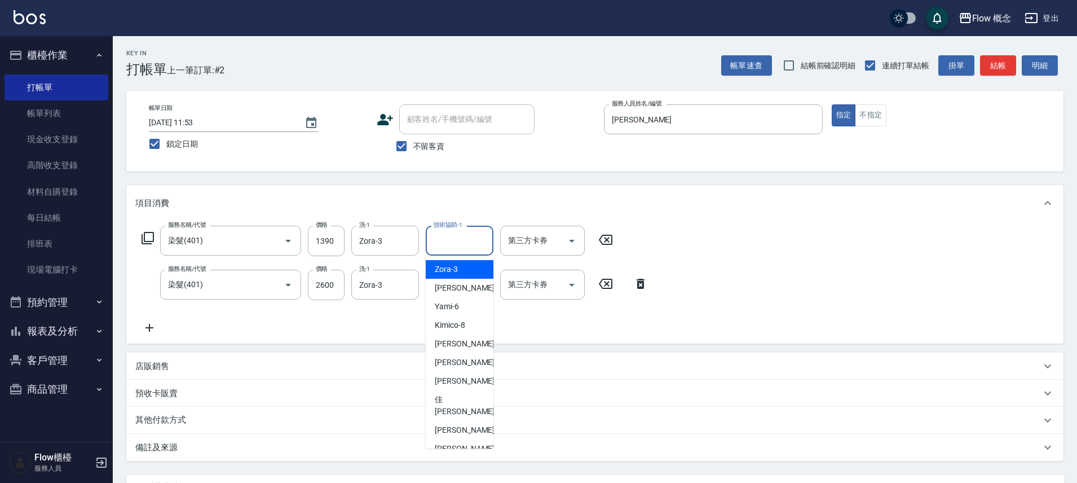
click at [441, 265] on span "Zora -3" at bounding box center [446, 269] width 23 height 12
type input "Zora-3"
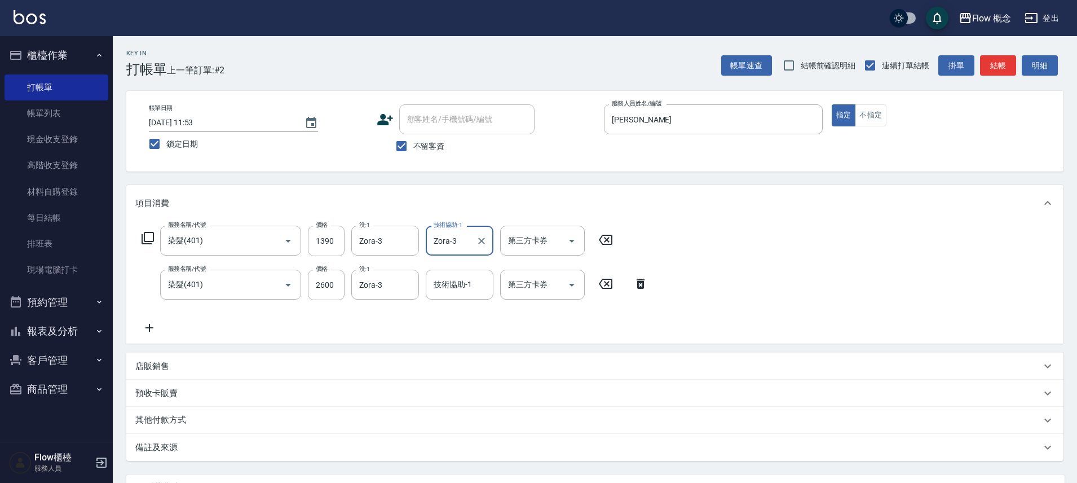
click at [159, 326] on icon at bounding box center [149, 328] width 28 height 14
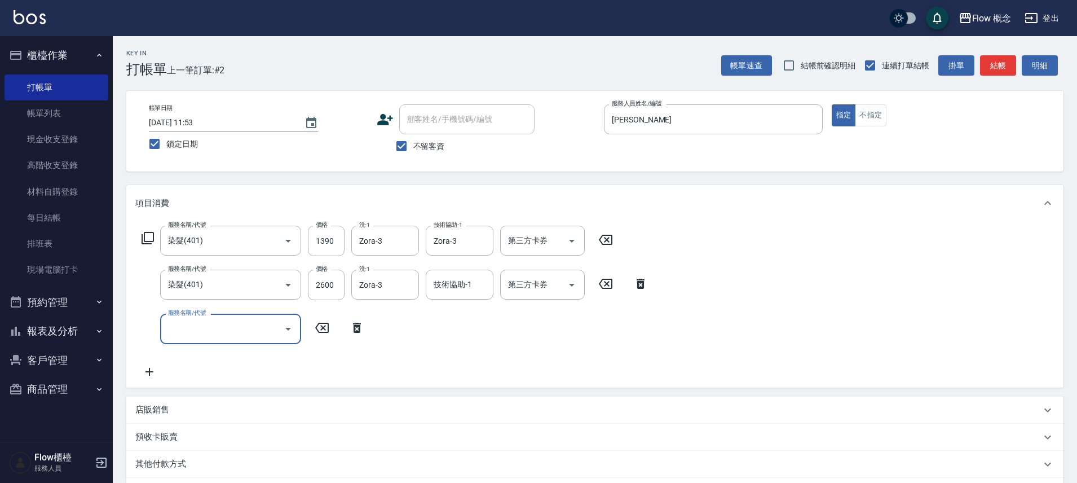
click at [196, 327] on input "服務名稱/代號" at bounding box center [222, 329] width 114 height 20
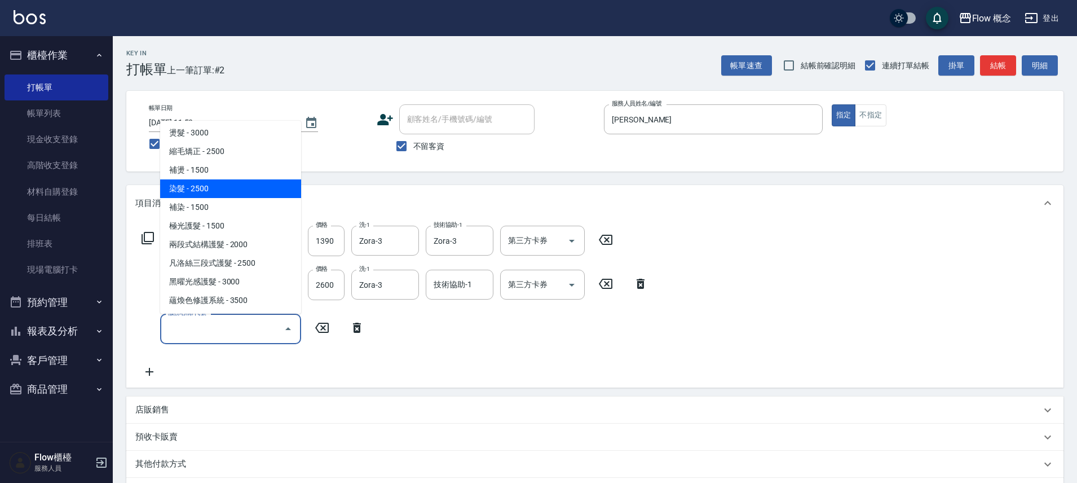
scroll to position [77, 0]
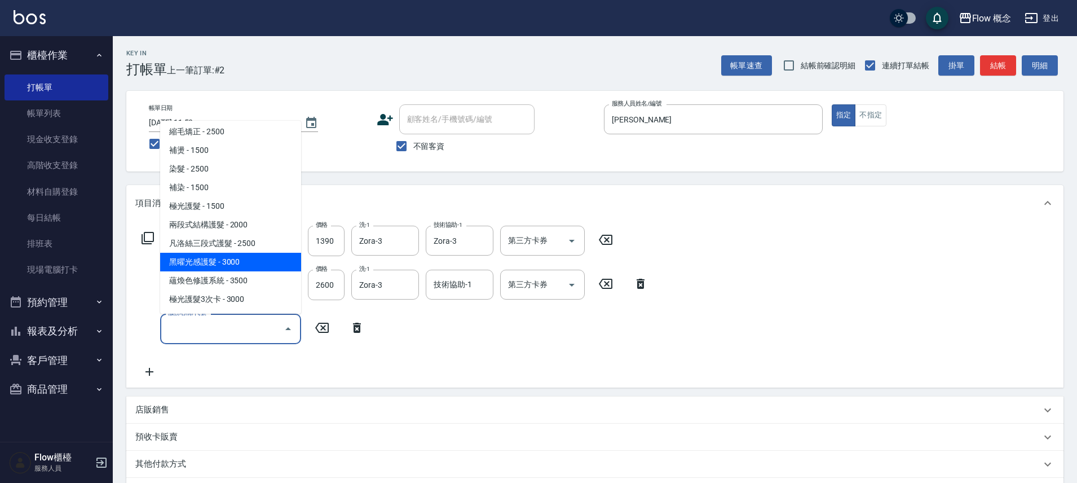
click at [212, 264] on span "黑曜光感護髮 - 3000" at bounding box center [230, 262] width 141 height 19
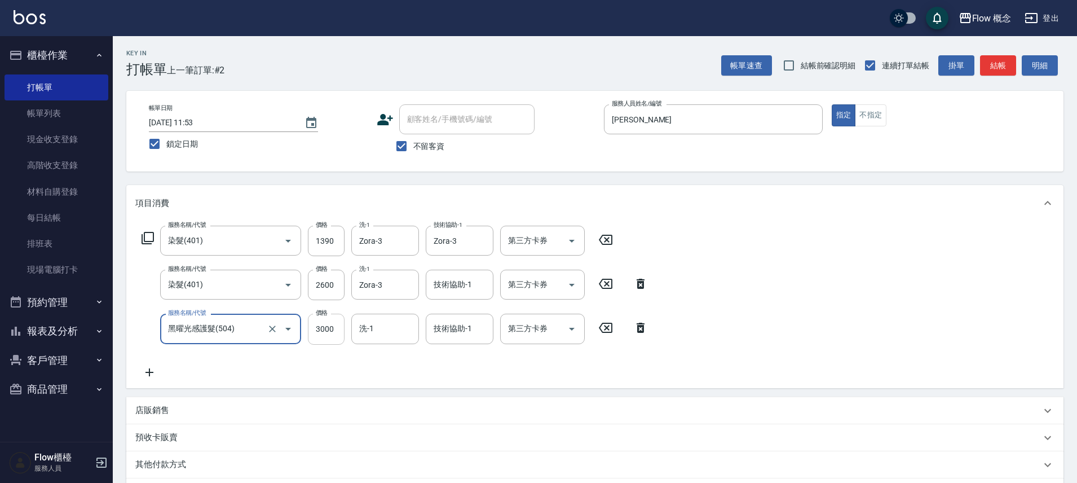
drag, startPoint x: 322, startPoint y: 326, endPoint x: 341, endPoint y: 329, distance: 19.9
click at [322, 326] on input "3000" at bounding box center [326, 329] width 37 height 30
click at [262, 328] on input "黑曜光感護髮(504)" at bounding box center [214, 329] width 99 height 20
click at [248, 332] on input "黑曜光感護髮(504)" at bounding box center [214, 329] width 99 height 20
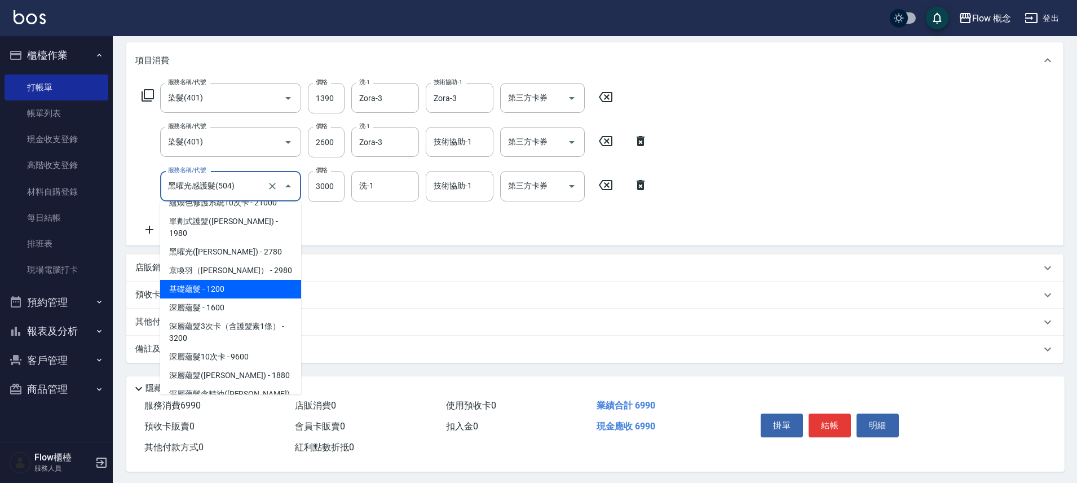
scroll to position [487, 0]
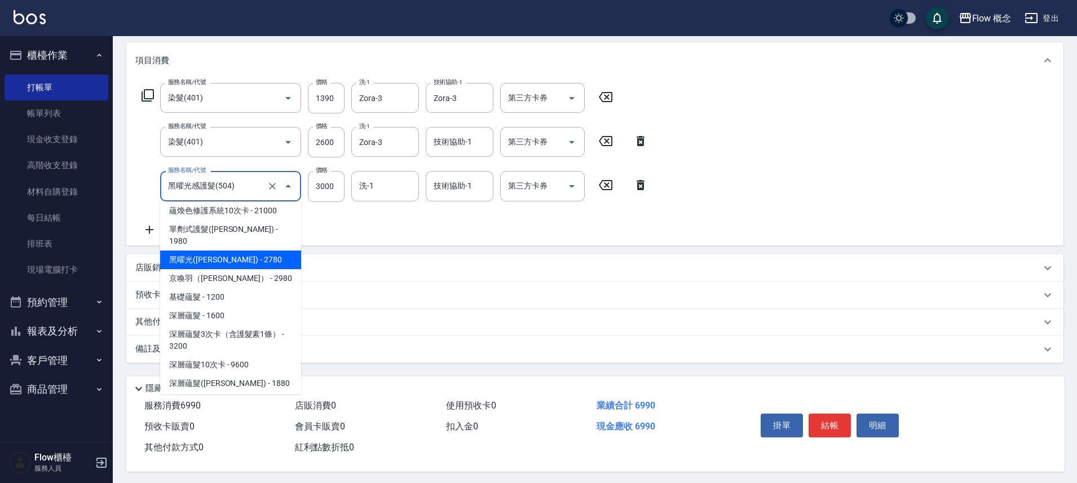
click at [256, 250] on span "黑曜光([PERSON_NAME]) - 2780" at bounding box center [230, 259] width 141 height 19
type input "黑曜光([PERSON_NAME])(520)"
type input "2780"
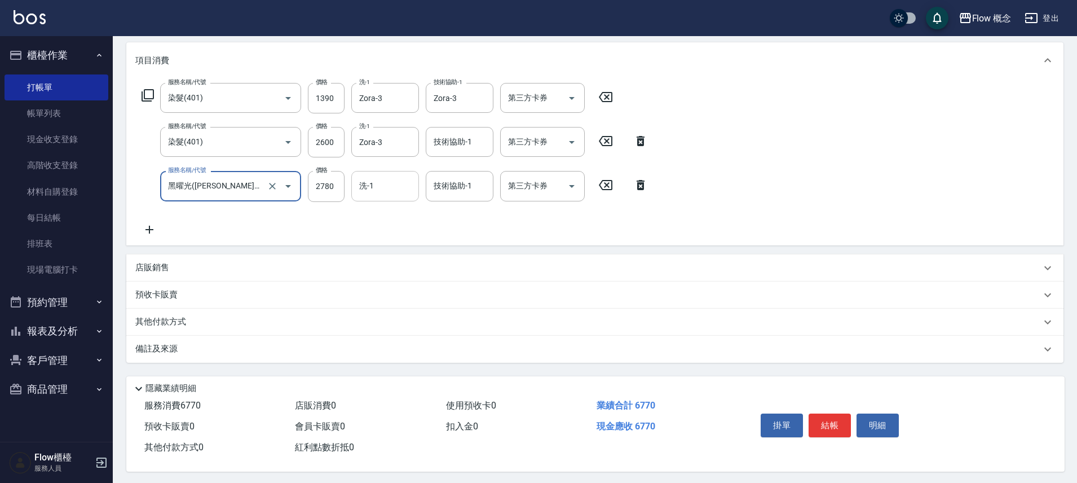
click at [365, 194] on input "洗-1" at bounding box center [385, 186] width 58 height 20
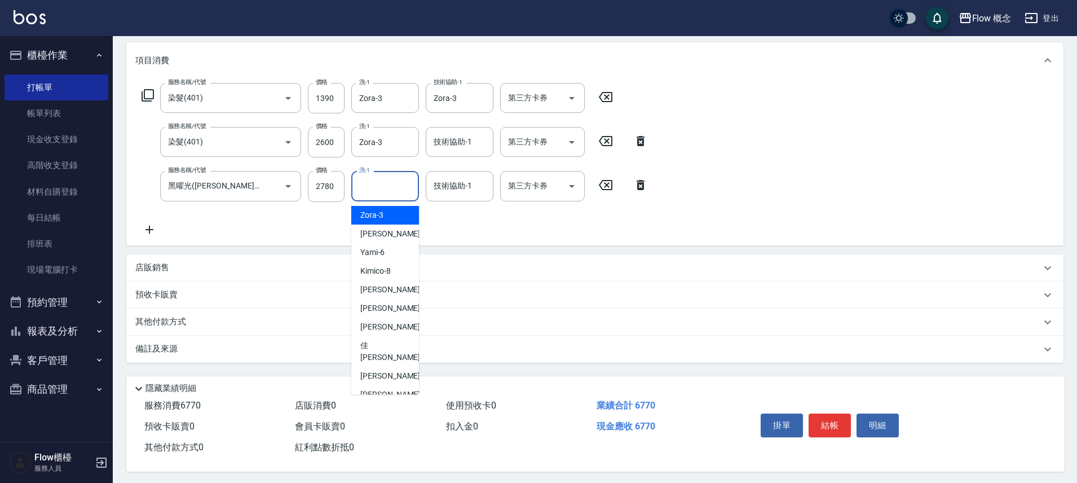
click at [367, 218] on span "Zora -3" at bounding box center [371, 215] width 23 height 12
type input "Zora-3"
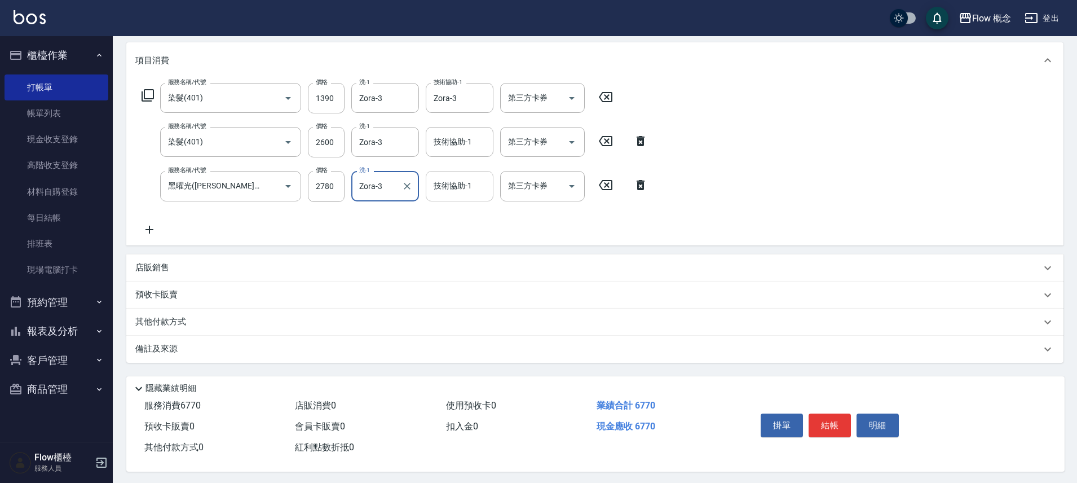
click at [461, 190] on div "技術協助-1 技術協助-1" at bounding box center [460, 186] width 68 height 30
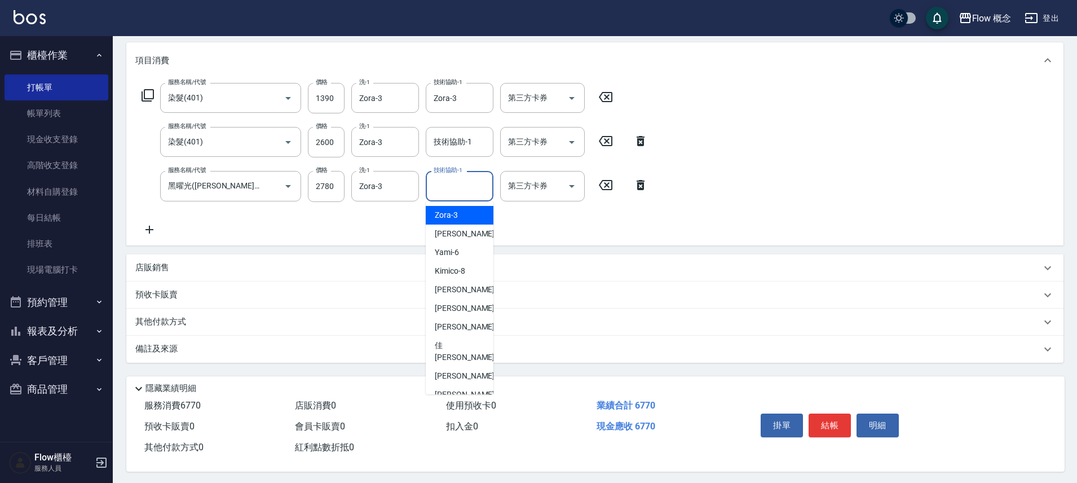
click at [460, 215] on div "Zora -3" at bounding box center [460, 215] width 68 height 19
type input "Zora-3"
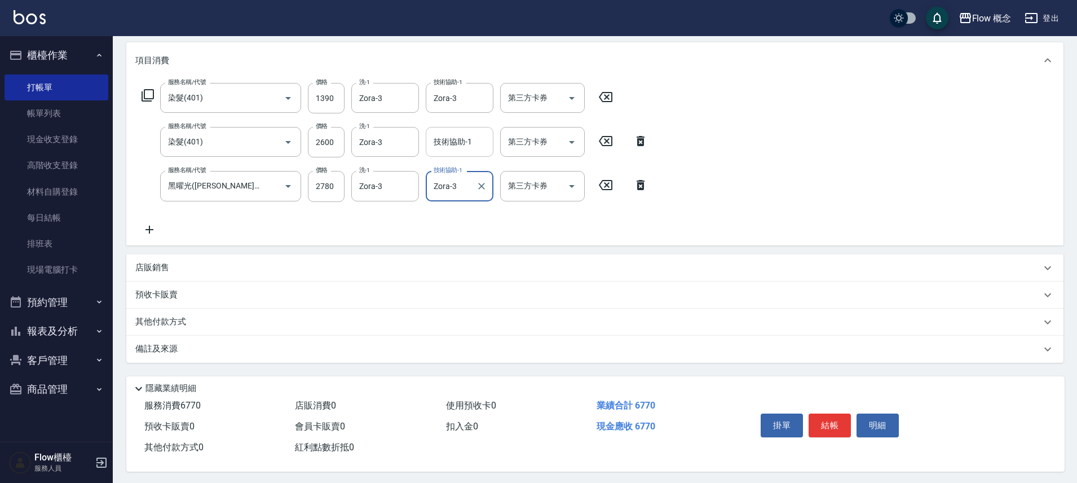
click at [455, 141] on input "技術協助-1" at bounding box center [460, 142] width 58 height 20
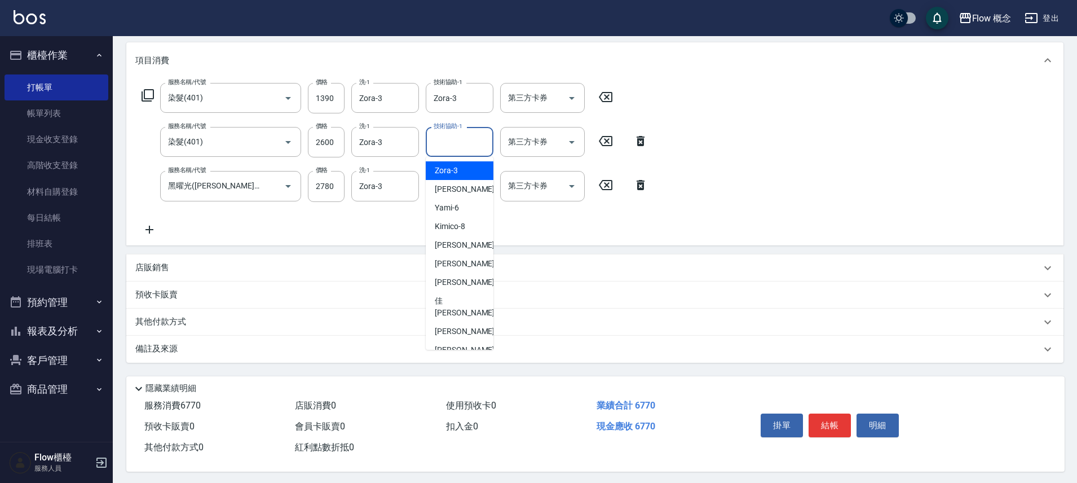
click at [460, 169] on div "Zora -3" at bounding box center [460, 170] width 68 height 19
type input "Zora-3"
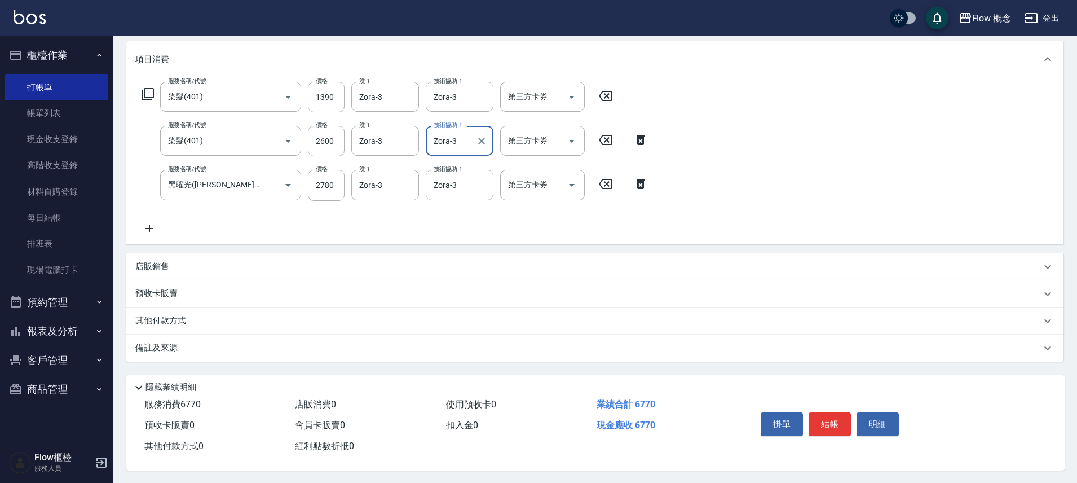
scroll to position [150, 0]
click at [347, 346] on div "備註及來源" at bounding box center [588, 347] width 906 height 12
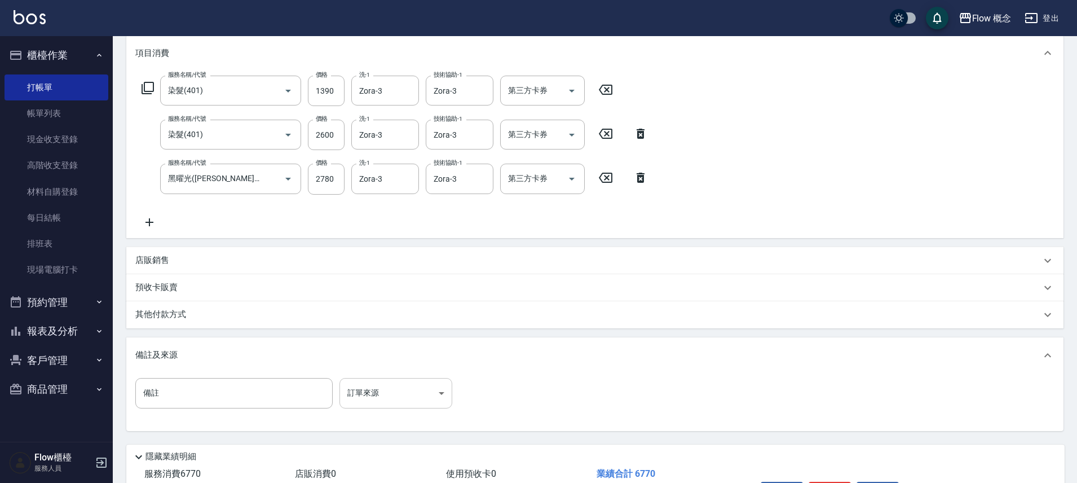
click at [351, 385] on body "Flow 概念 登出 櫃檯作業 打帳單 帳單列表 現金收支登錄 高階收支登錄 材料自購登錄 每日結帳 排班表 現場電腦打卡 預約管理 預約管理 單日預約紀錄 …" at bounding box center [538, 201] width 1077 height 703
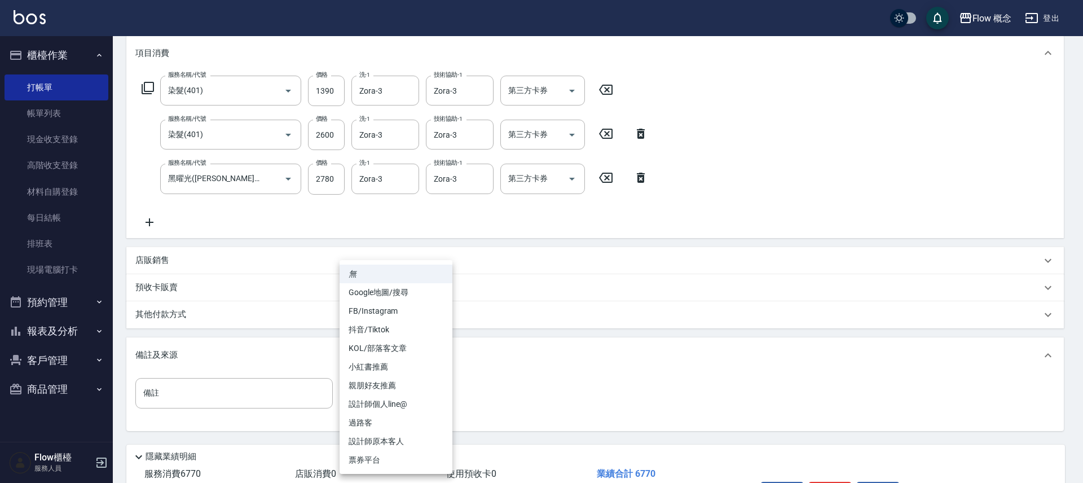
click at [367, 312] on li "FB/Instagram" at bounding box center [396, 311] width 113 height 19
type input "FB/Instagram"
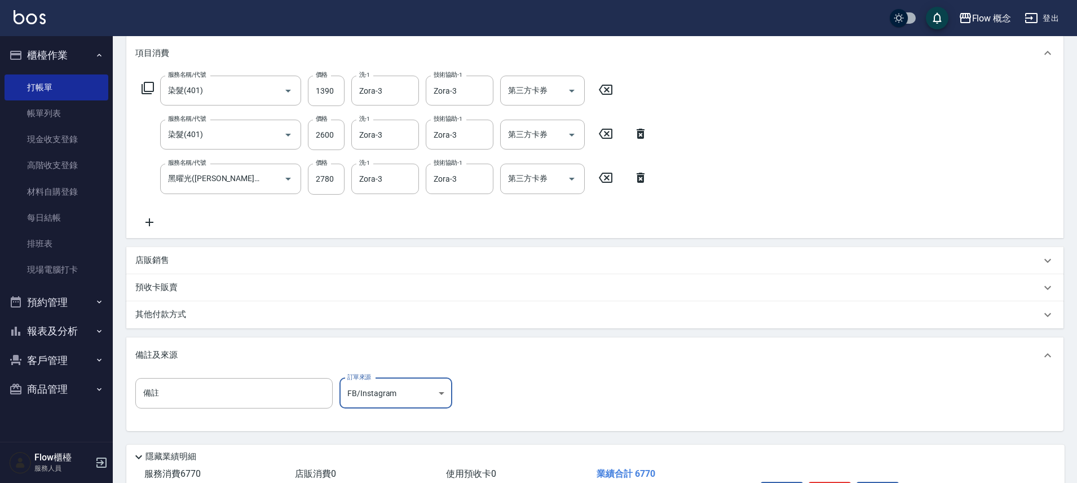
scroll to position [226, 0]
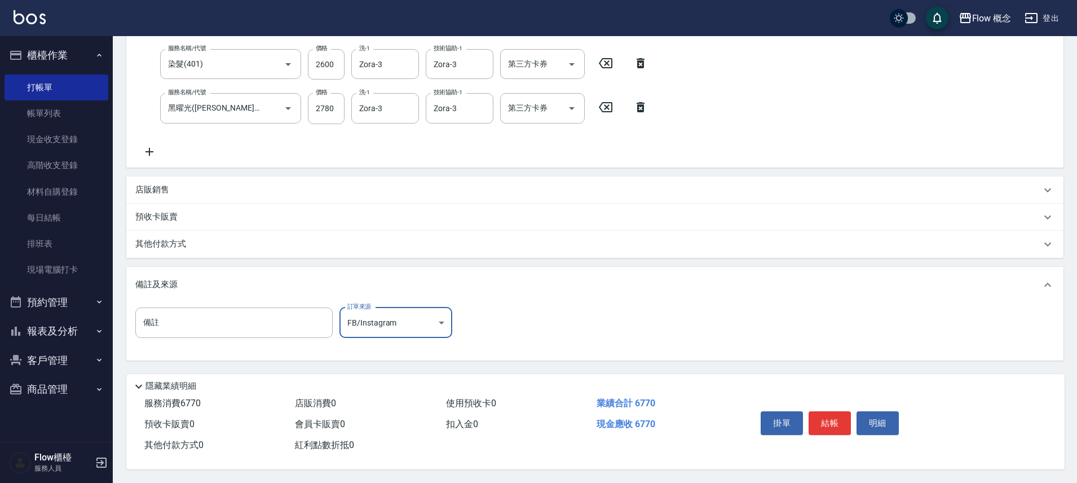
drag, startPoint x: 832, startPoint y: 420, endPoint x: 837, endPoint y: 403, distance: 17.5
click at [832, 420] on button "結帳" at bounding box center [830, 423] width 42 height 24
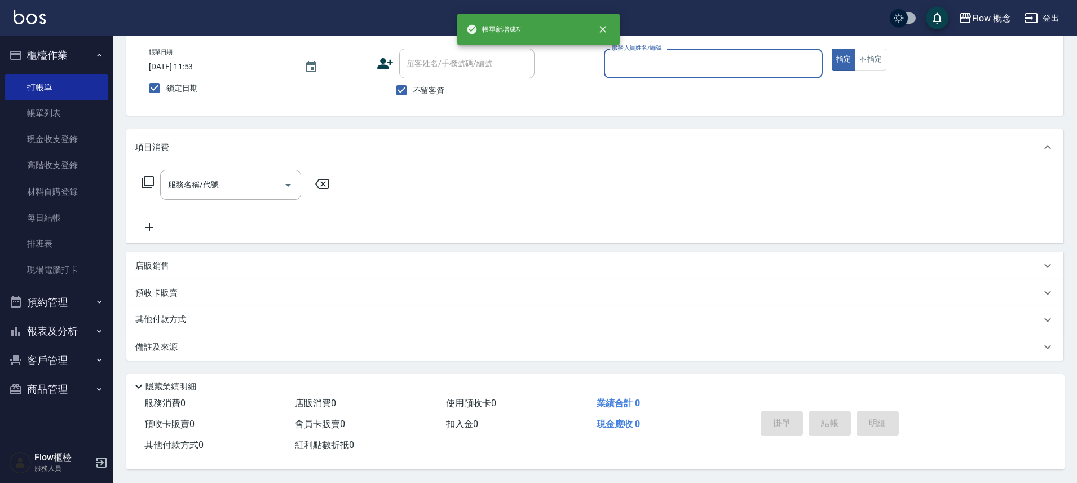
scroll to position [0, 0]
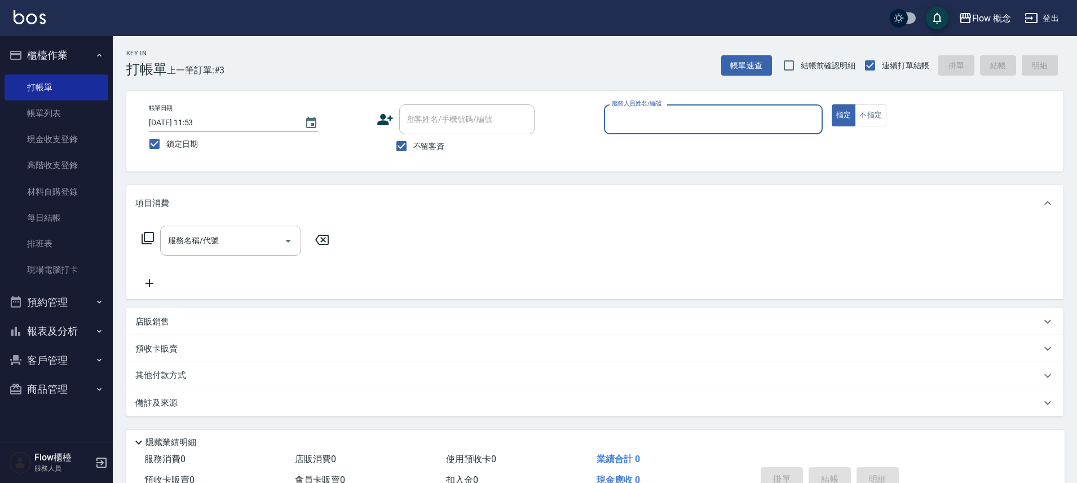
click at [25, 333] on button "報表及分析" at bounding box center [57, 330] width 104 height 29
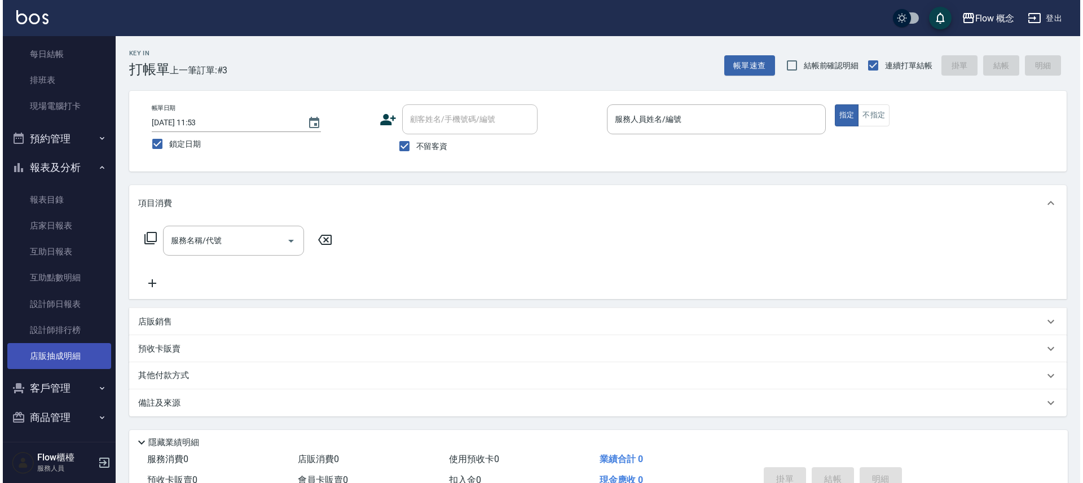
scroll to position [167, 0]
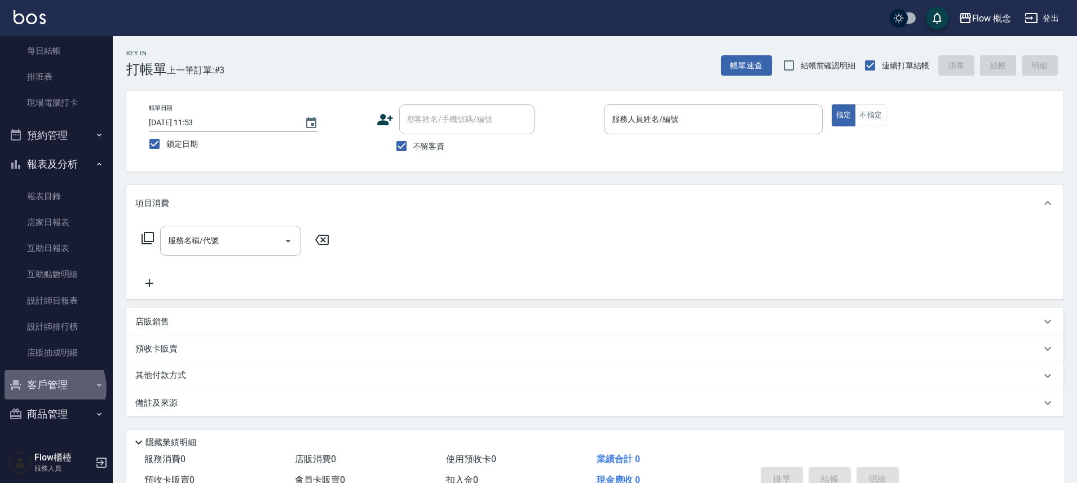
click at [52, 388] on button "客戶管理" at bounding box center [57, 384] width 104 height 29
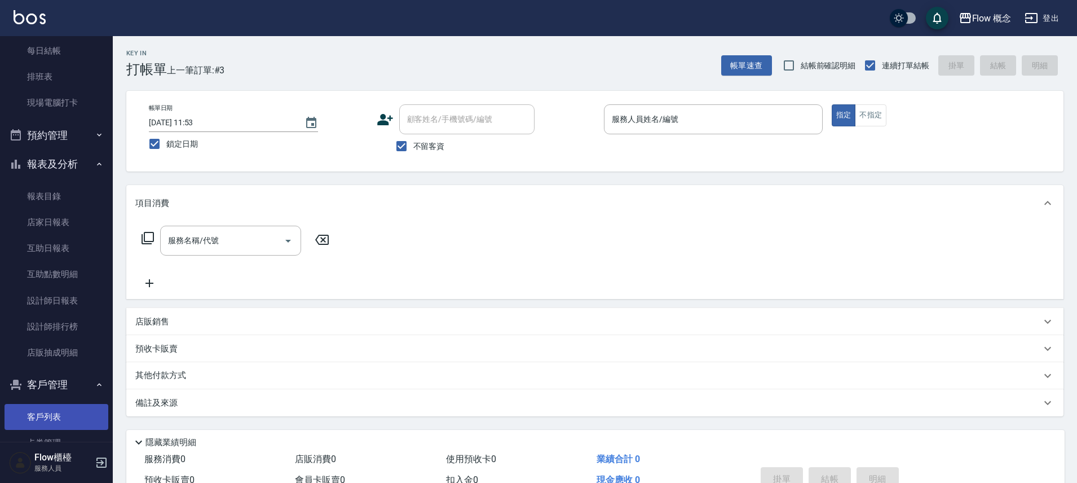
click at [49, 411] on link "客戶列表" at bounding box center [57, 417] width 104 height 26
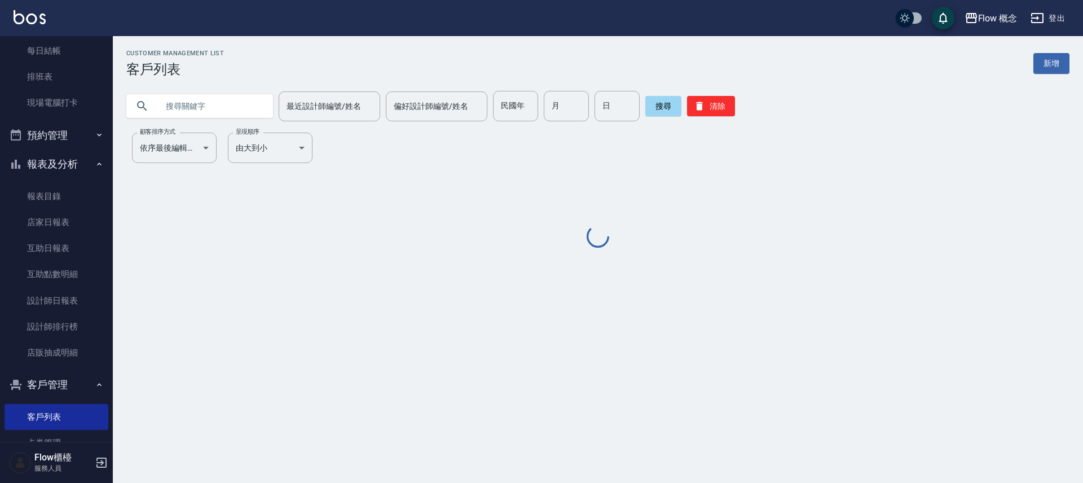
click at [232, 114] on input "text" at bounding box center [211, 106] width 106 height 30
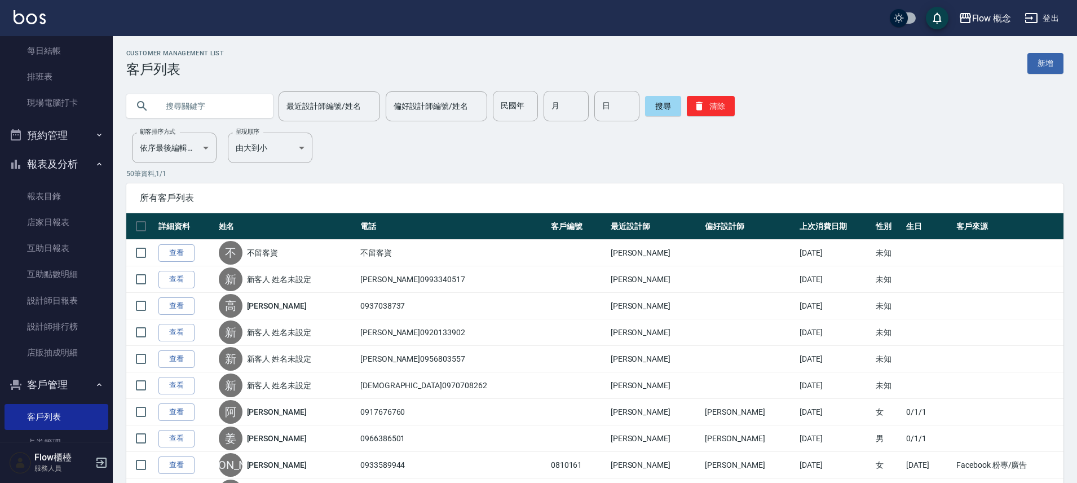
paste input "0906572206"
type input "0906572206"
click at [645, 111] on button "搜尋" at bounding box center [663, 106] width 36 height 20
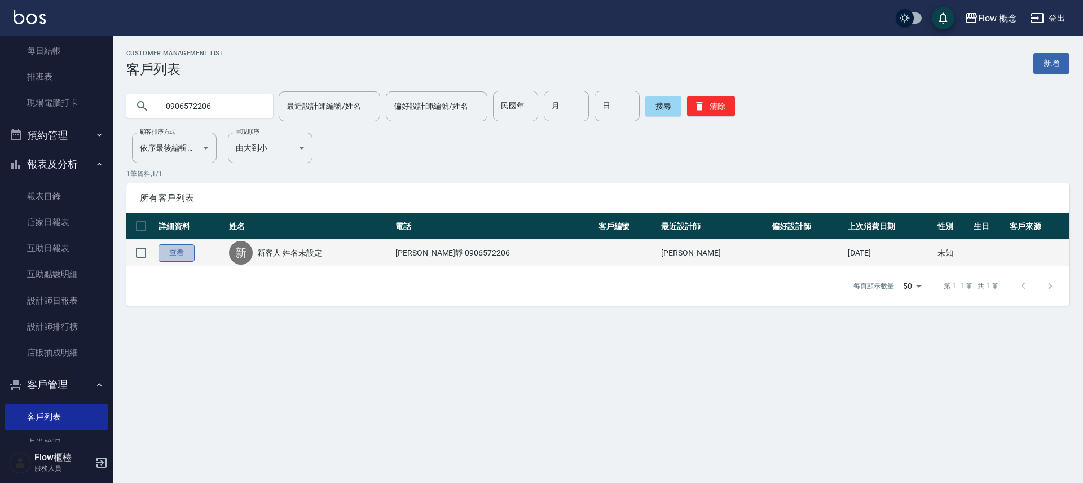
click at [173, 249] on link "查看" at bounding box center [177, 252] width 36 height 17
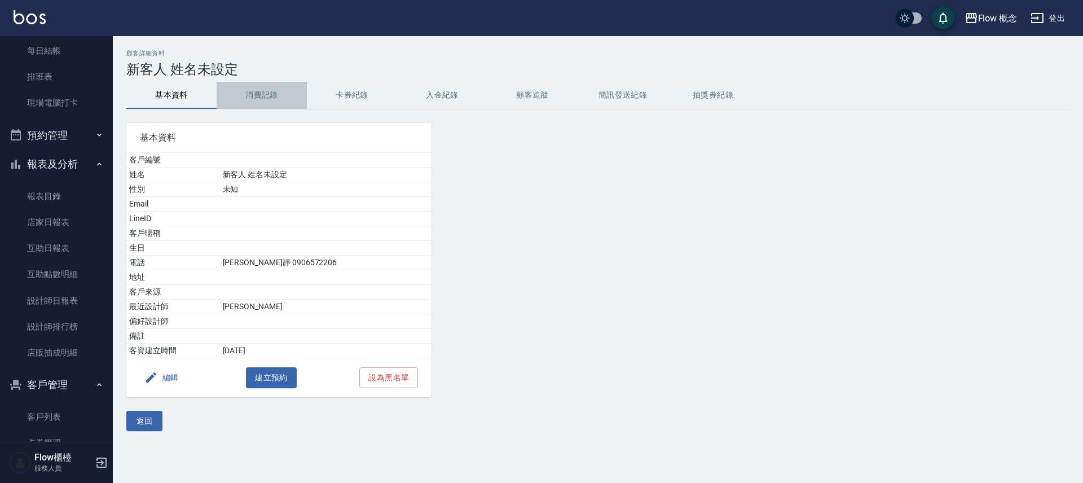
click at [280, 95] on button "消費記錄" at bounding box center [262, 95] width 90 height 27
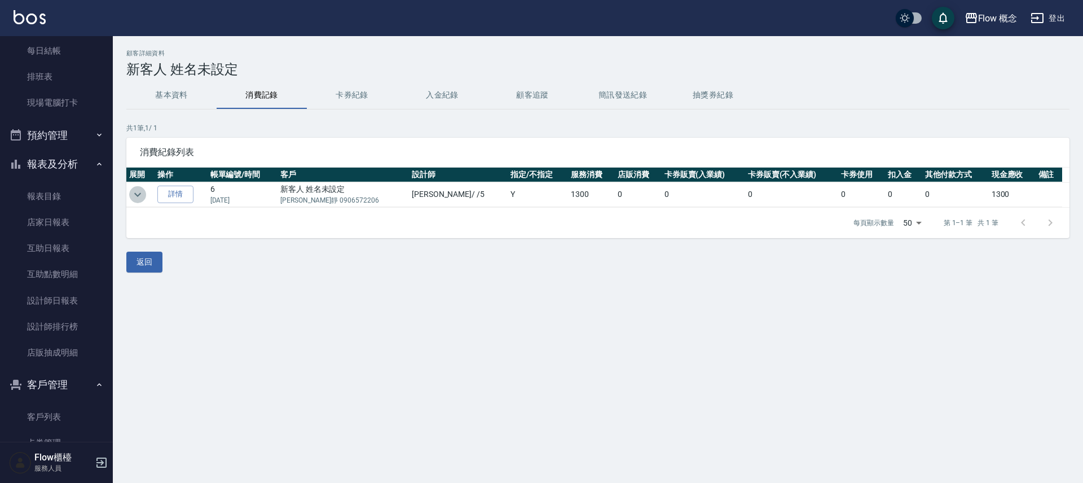
click at [142, 194] on icon "expand row" at bounding box center [138, 195] width 14 height 14
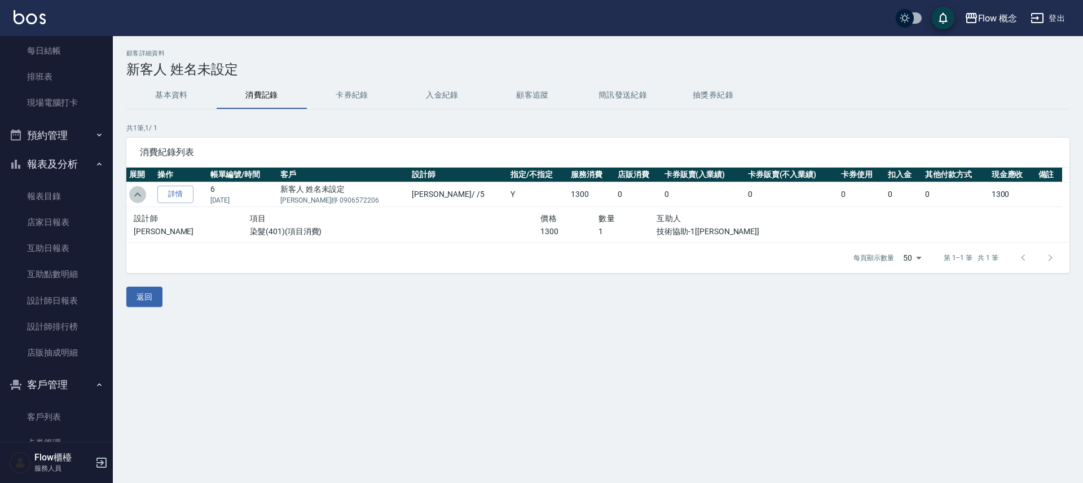
click at [142, 194] on icon "expand row" at bounding box center [138, 195] width 14 height 14
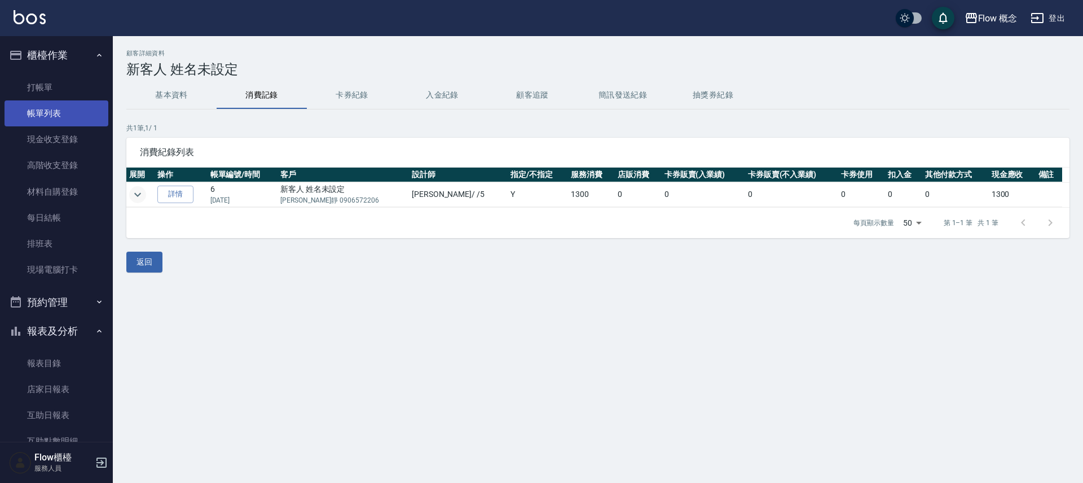
click at [42, 115] on link "帳單列表" at bounding box center [57, 113] width 104 height 26
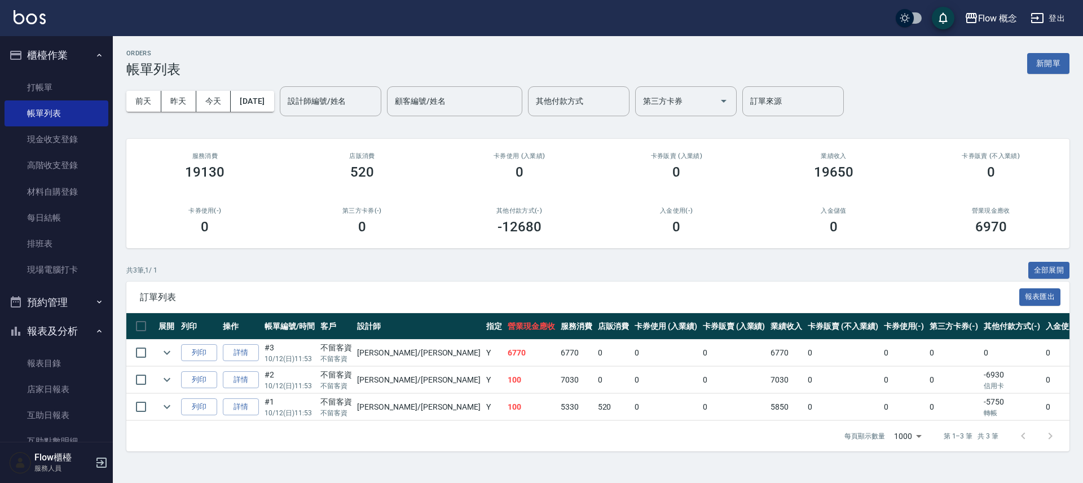
click at [244, 362] on td "詳情" at bounding box center [241, 353] width 42 height 27
drag, startPoint x: 265, startPoint y: 342, endPoint x: 253, endPoint y: 354, distance: 16.8
click at [265, 342] on td "#3 10/12 (日) 11:53" at bounding box center [290, 353] width 56 height 27
click at [253, 354] on link "詳情" at bounding box center [241, 352] width 36 height 17
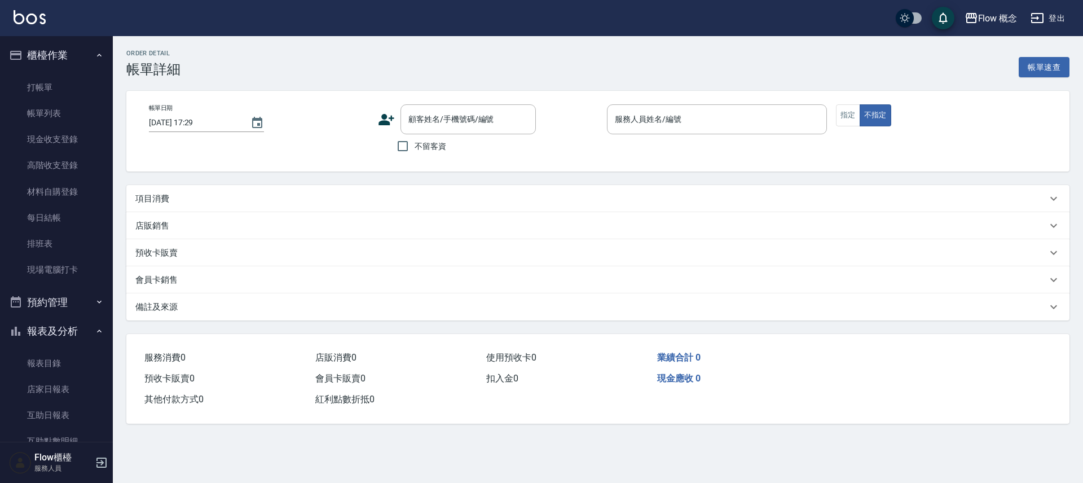
type input "[DATE] 11:53"
checkbox input "true"
type input "[PERSON_NAME]"
type input "FB/Instagram"
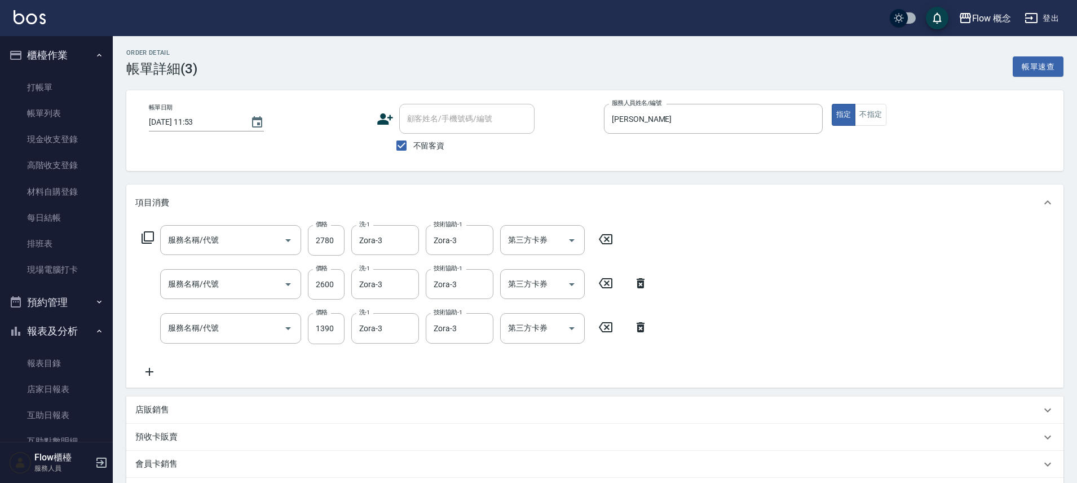
type input "黑曜光([PERSON_NAME])(520)"
type input "染髮(401)"
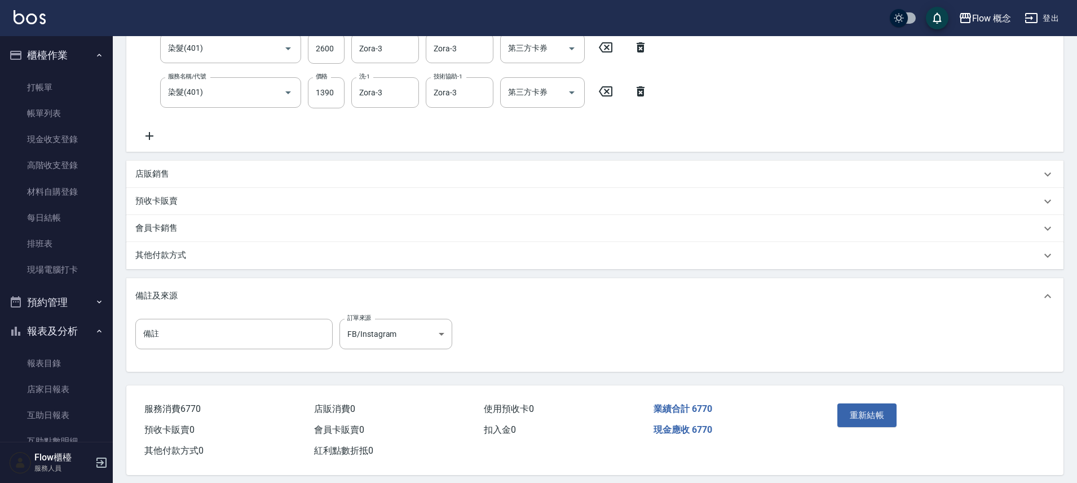
scroll to position [247, 0]
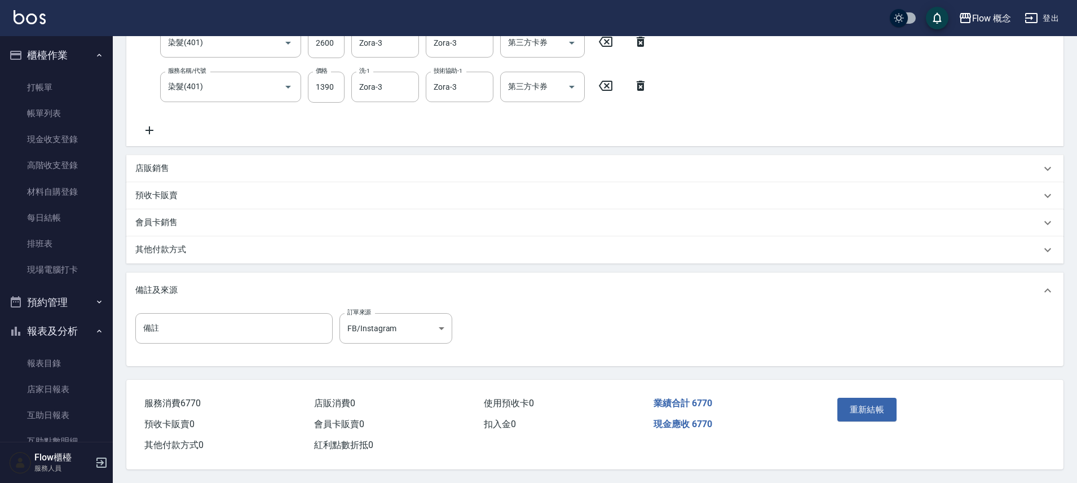
click at [219, 250] on div "其他付款方式" at bounding box center [594, 249] width 937 height 27
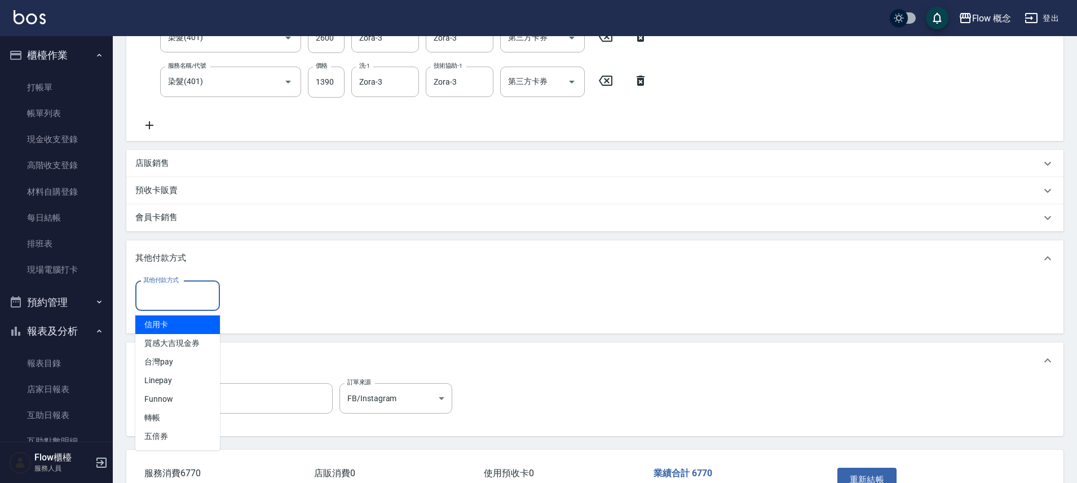
click at [205, 290] on input "其他付款方式" at bounding box center [177, 296] width 74 height 20
click at [178, 416] on span "轉帳" at bounding box center [177, 417] width 85 height 19
type input "轉帳"
click at [261, 305] on input "0" at bounding box center [269, 296] width 85 height 30
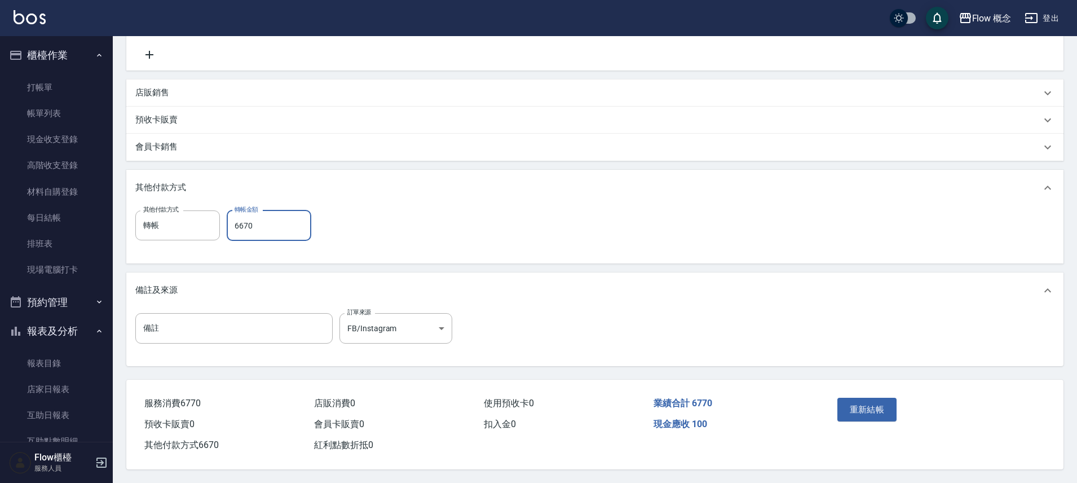
scroll to position [323, 0]
type input "6670"
click at [865, 393] on div "重新結帳" at bounding box center [884, 417] width 102 height 49
click at [864, 415] on button "重新結帳" at bounding box center [868, 410] width 60 height 24
